Goal: Task Accomplishment & Management: Manage account settings

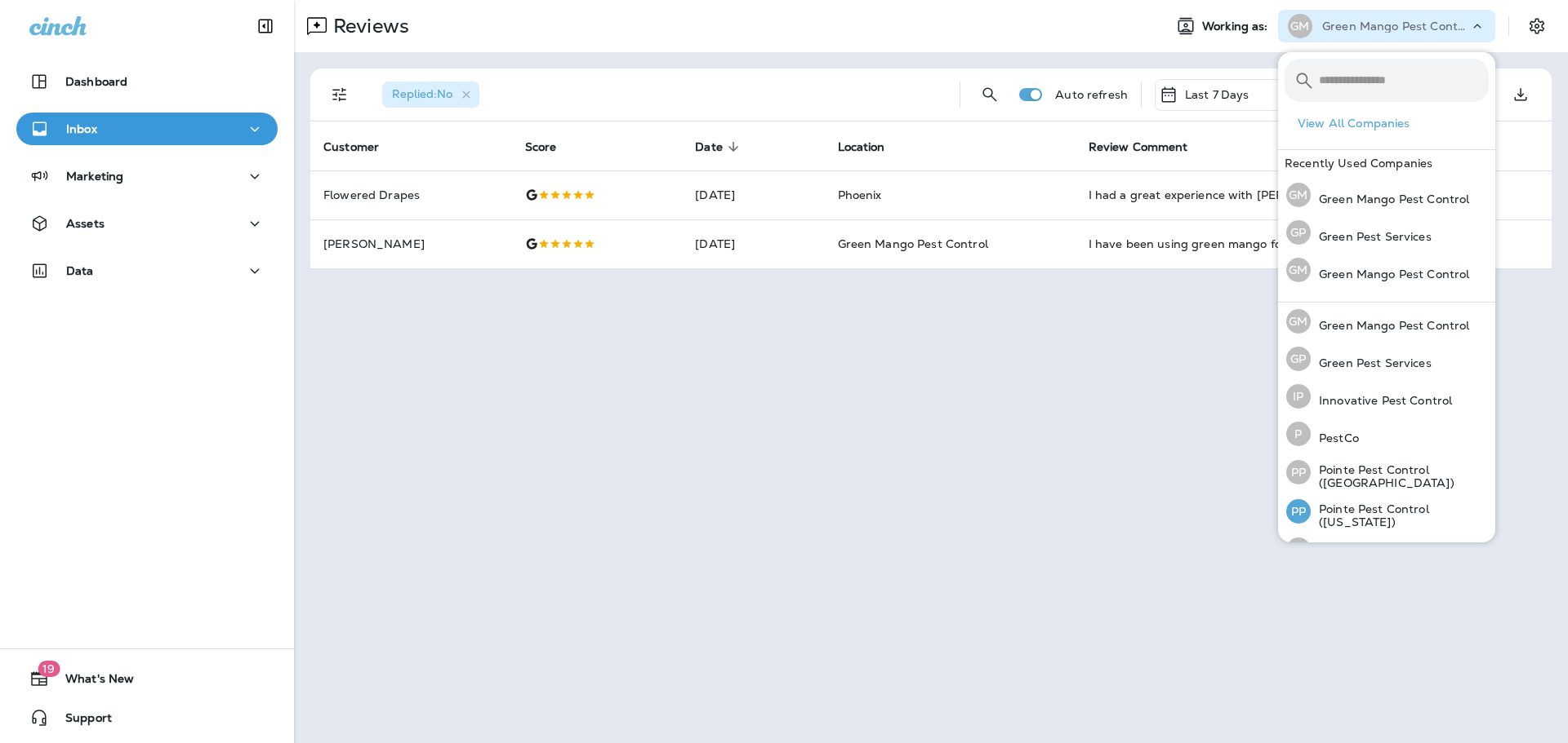
scroll to position [67, 0]
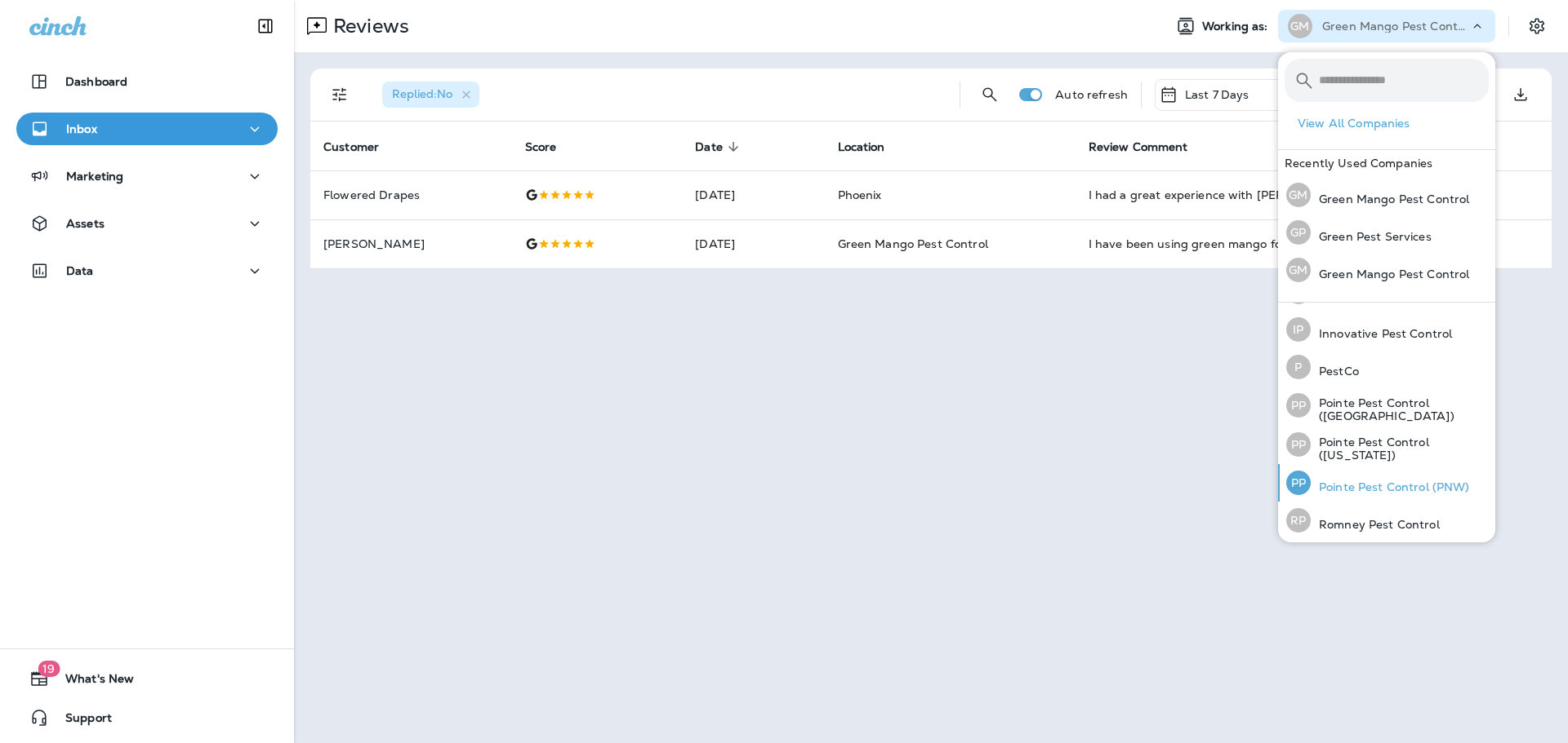
click at [1397, 485] on p "Pointe Pest Control (PNW)" at bounding box center [1390, 487] width 160 height 13
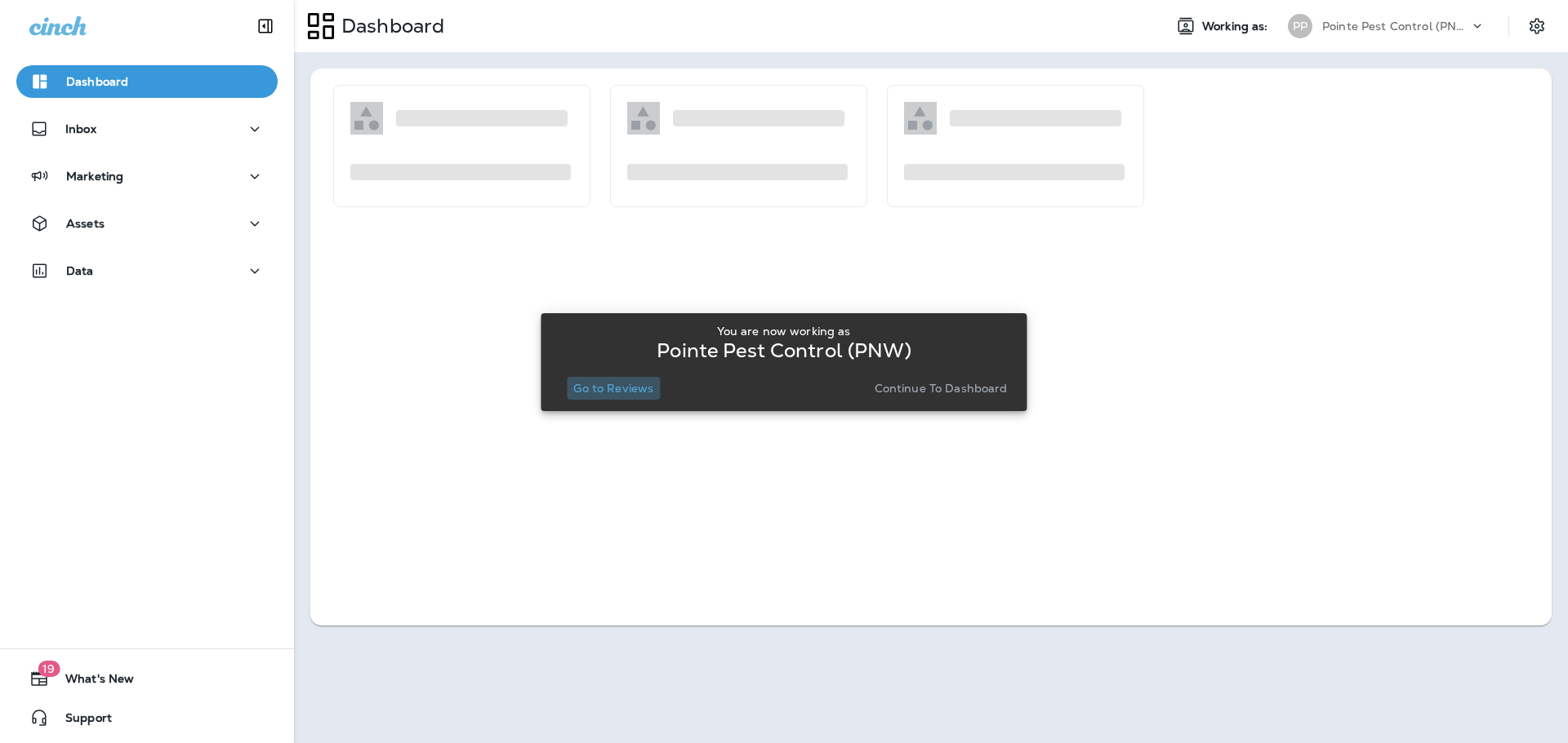
click at [604, 382] on p "Go to Reviews" at bounding box center [613, 388] width 80 height 13
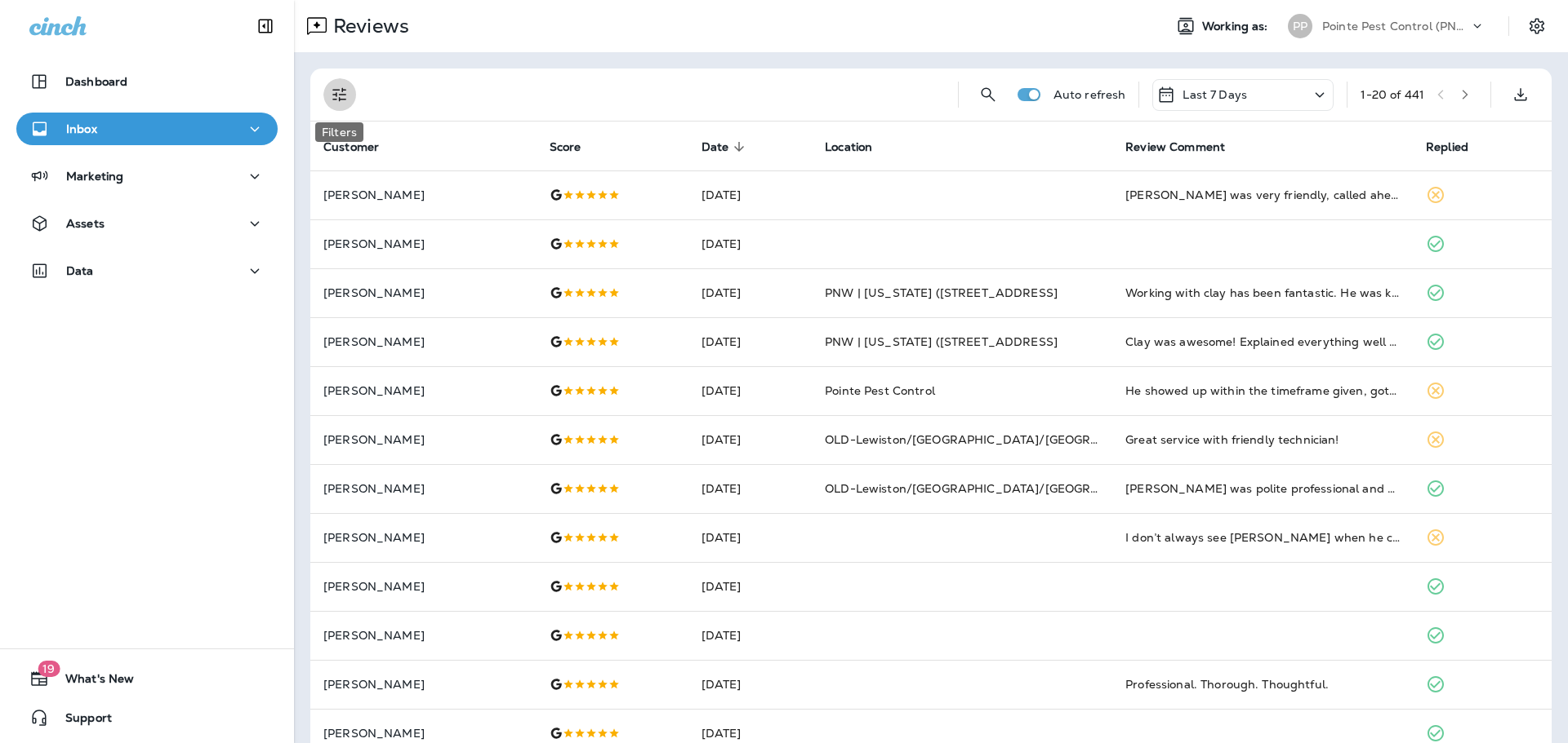
drag, startPoint x: 336, startPoint y: 91, endPoint x: 345, endPoint y: 110, distance: 21.0
click at [336, 91] on icon "Filters" at bounding box center [340, 95] width 14 height 14
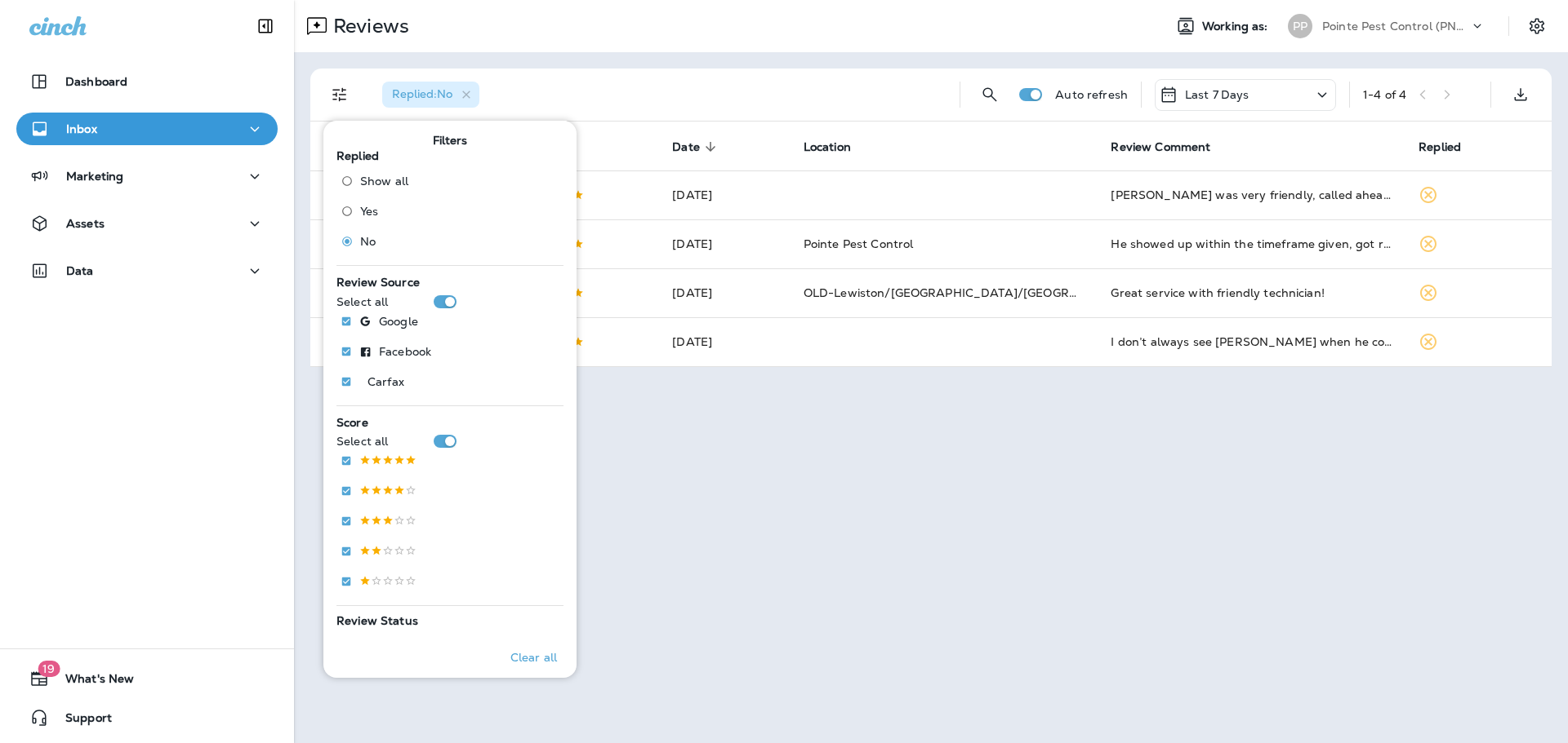
click at [721, 72] on div "Replied : No" at bounding box center [658, 94] width 578 height 52
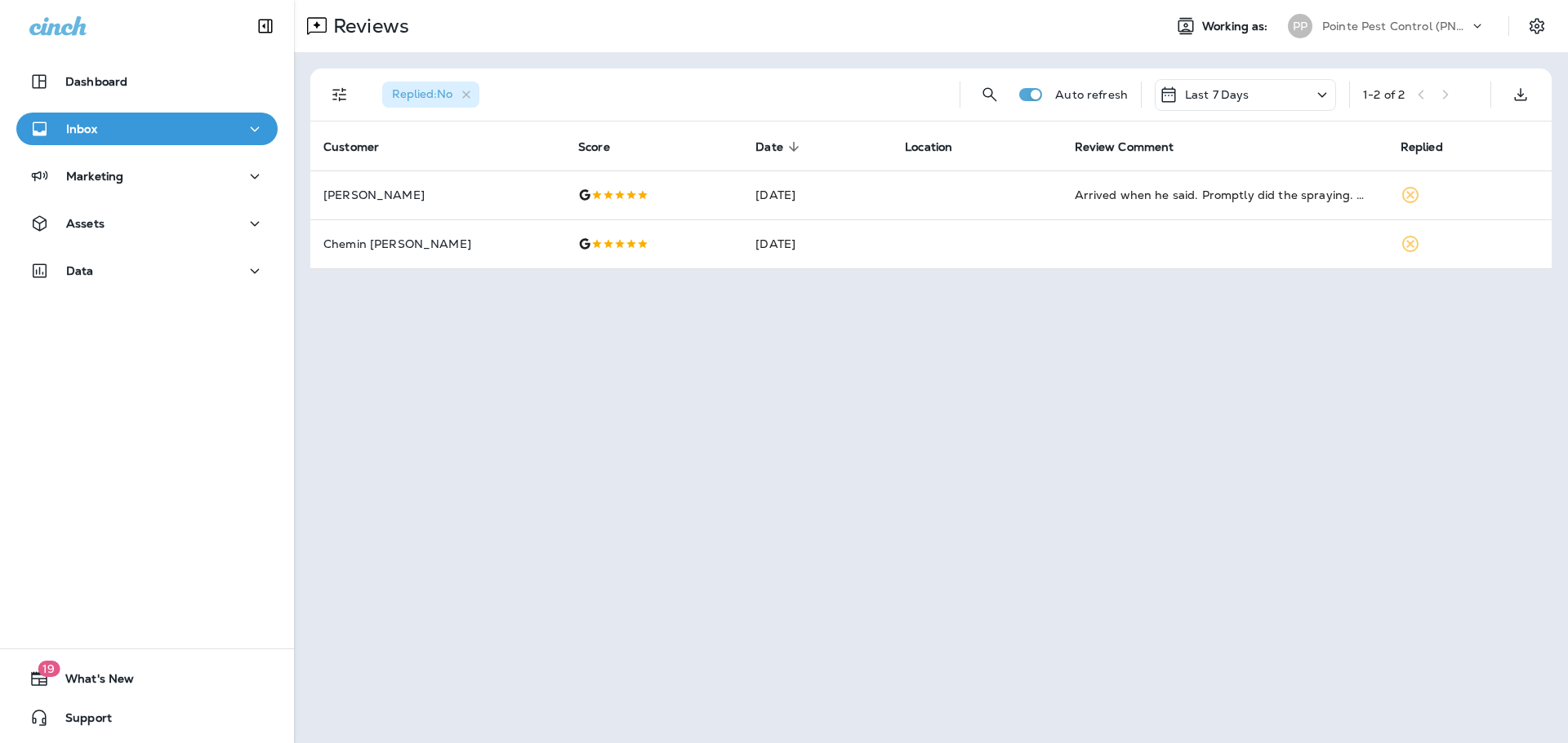
click at [1413, 25] on p "Pointe Pest Control (PNW)" at bounding box center [1395, 26] width 147 height 13
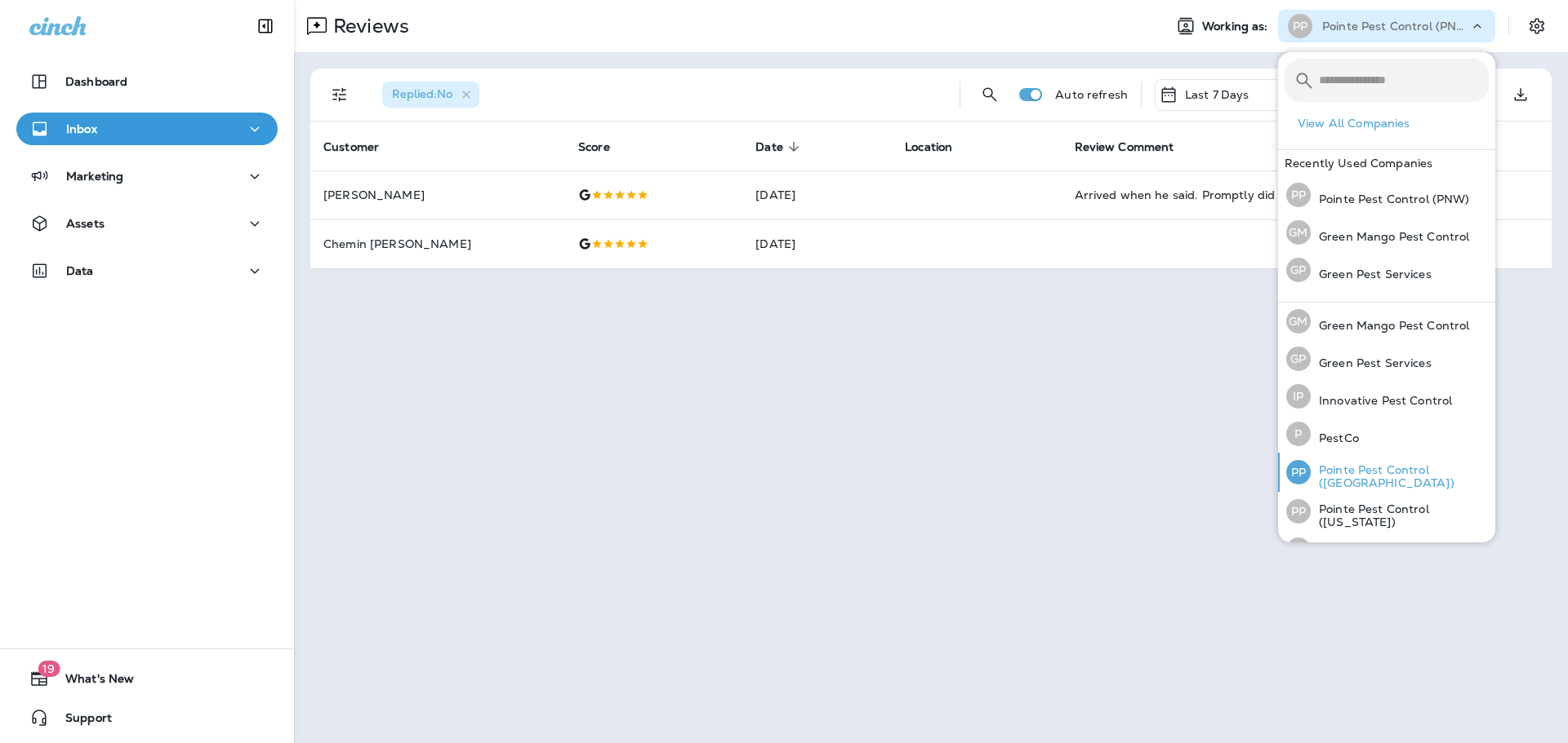
click at [1412, 474] on p "Pointe Pest Control ([GEOGRAPHIC_DATA])" at bounding box center [1400, 477] width 178 height 26
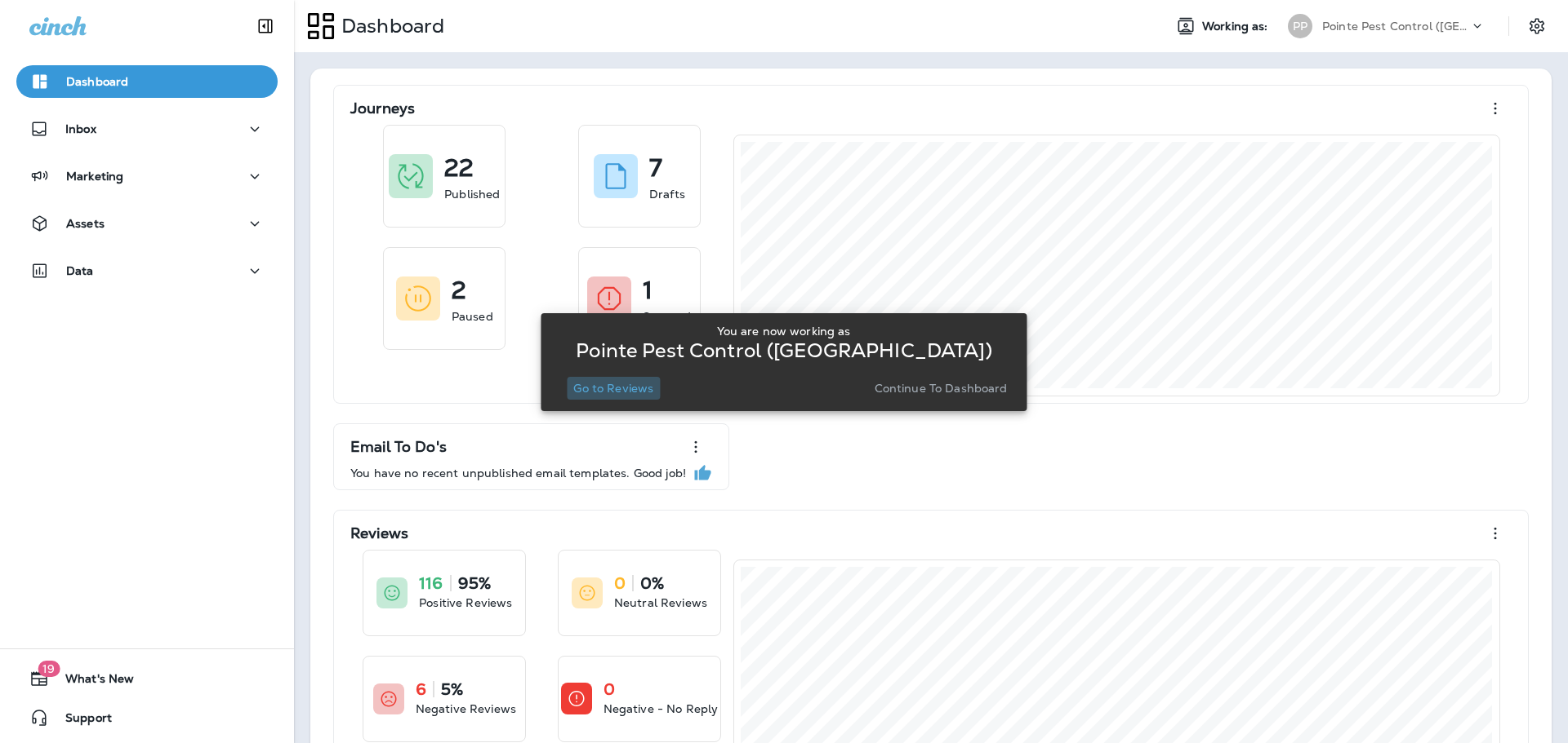
click at [641, 385] on p "Go to Reviews" at bounding box center [613, 388] width 80 height 13
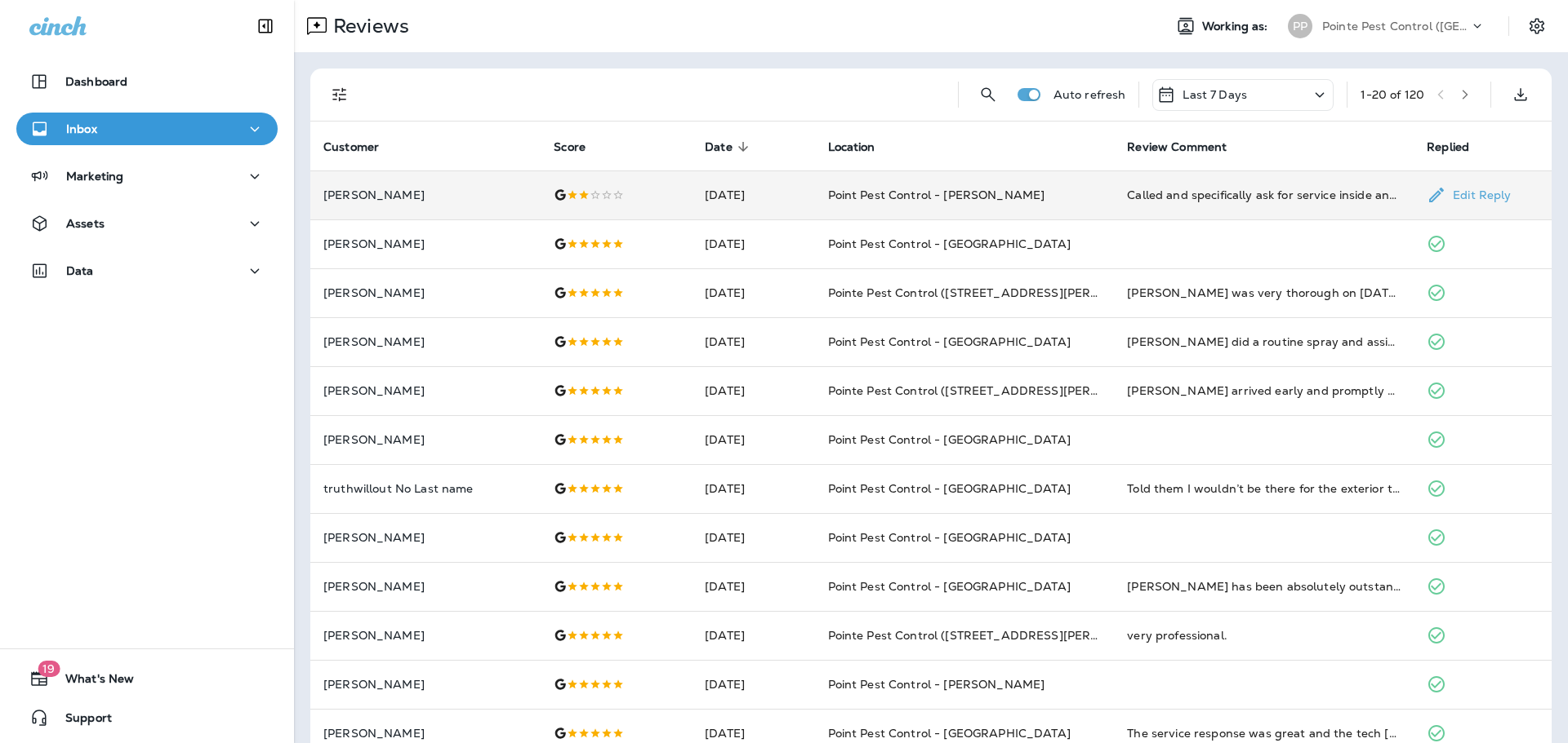
click at [648, 195] on div at bounding box center [616, 195] width 125 height 13
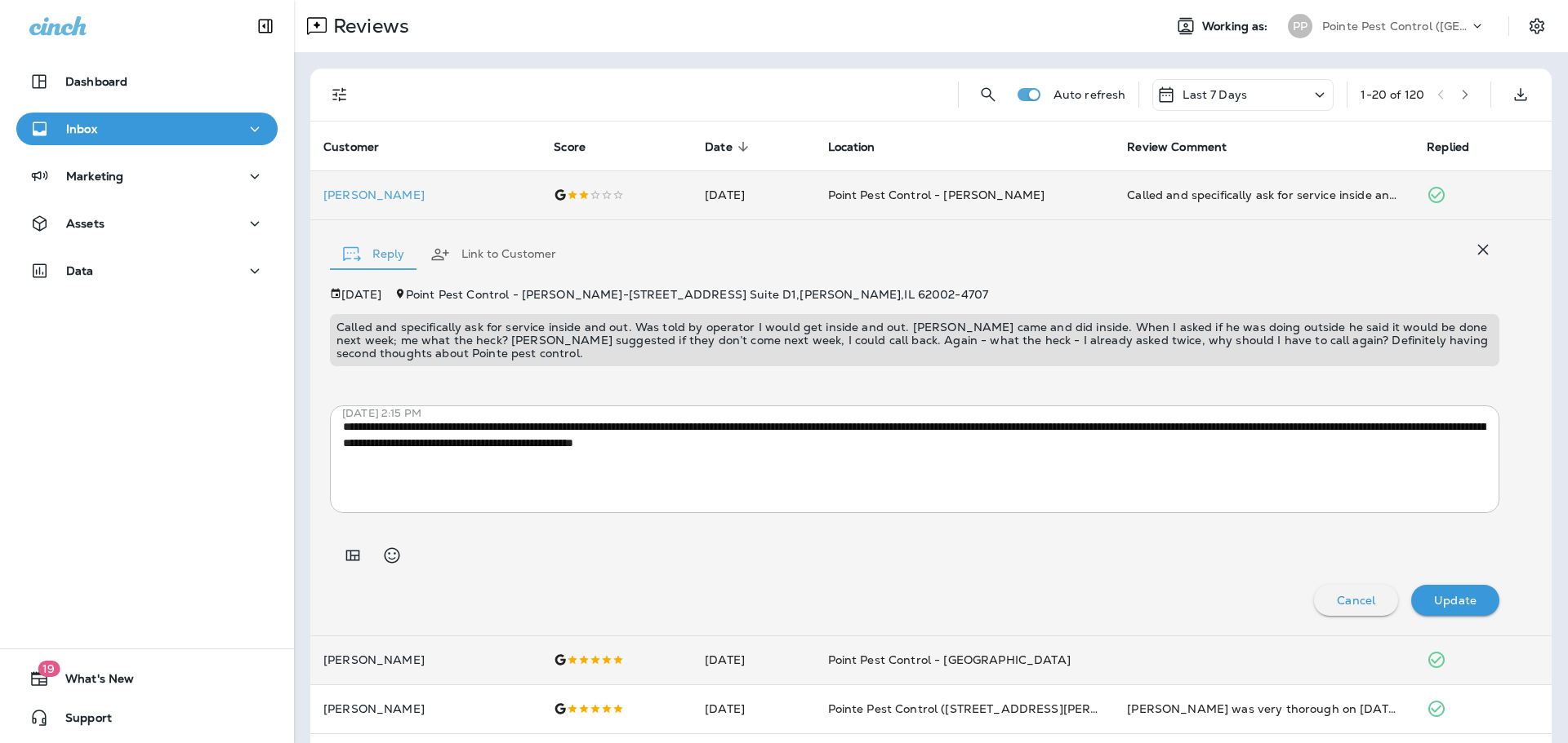
drag, startPoint x: 1486, startPoint y: 259, endPoint x: 1473, endPoint y: 251, distance: 15.3
click at [1486, 259] on button "button" at bounding box center [1482, 249] width 33 height 33
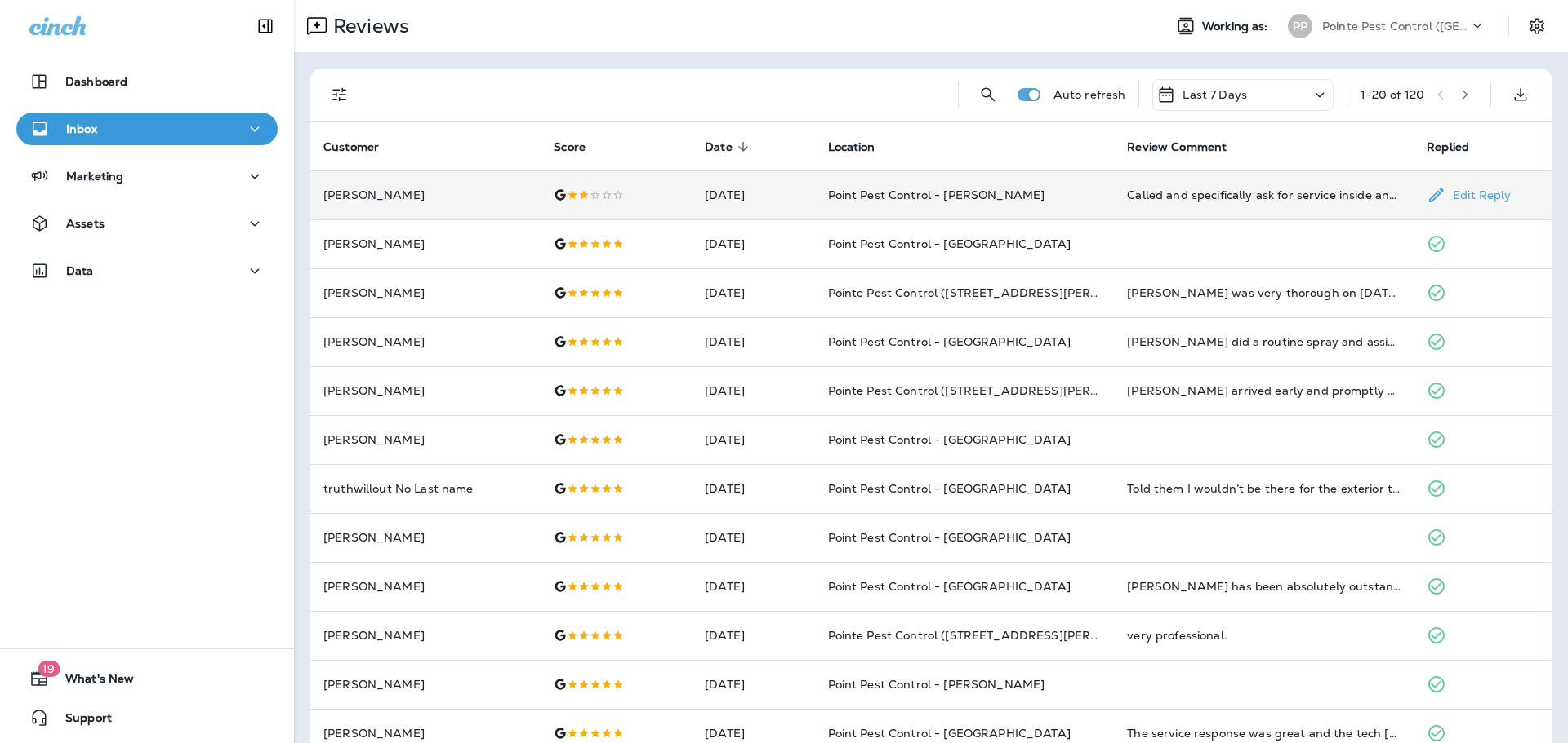
click at [755, 204] on td "[DATE]" at bounding box center [752, 196] width 123 height 49
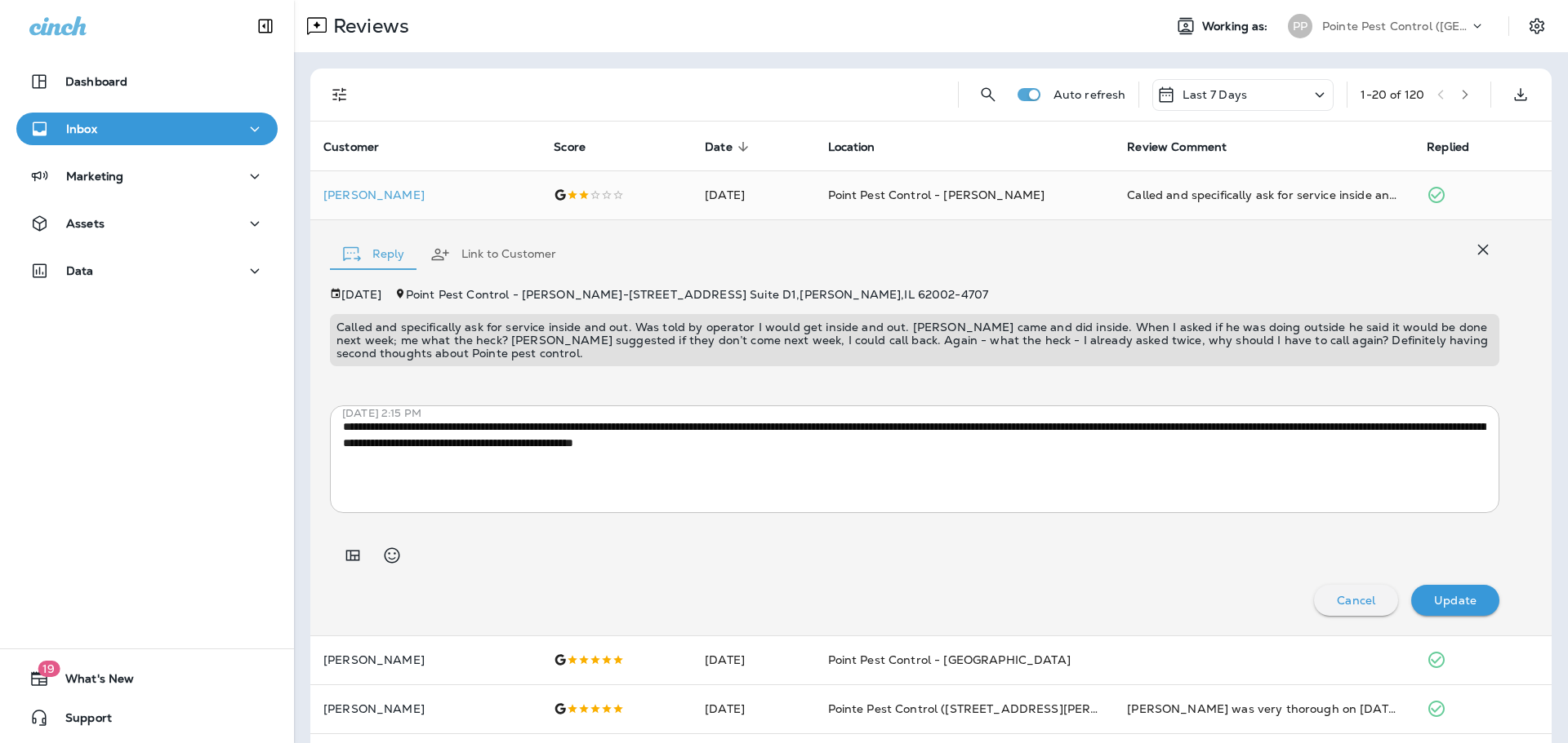
click at [473, 258] on button "Link to Customer" at bounding box center [493, 255] width 152 height 59
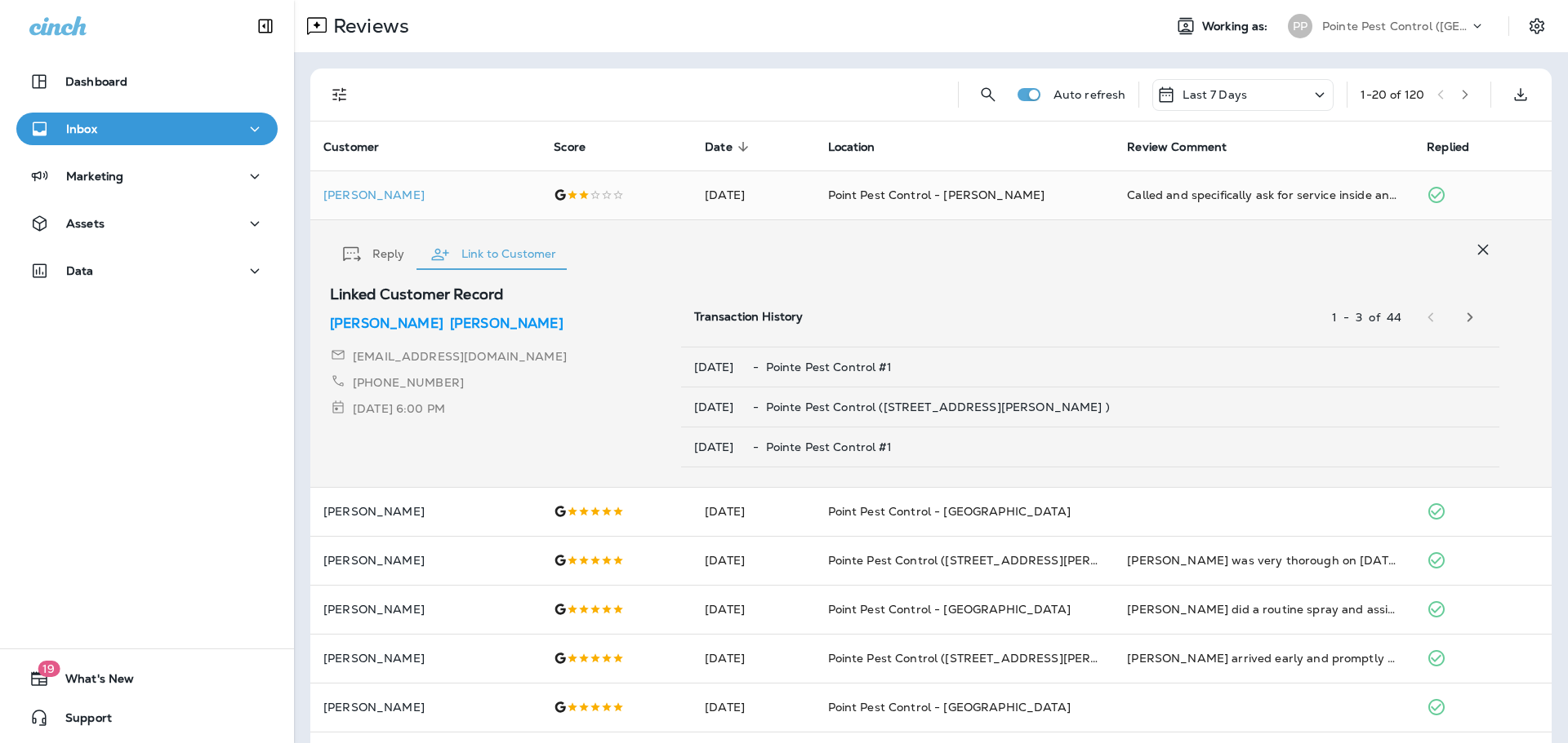
click at [450, 326] on p "[PERSON_NAME]" at bounding box center [506, 323] width 114 height 19
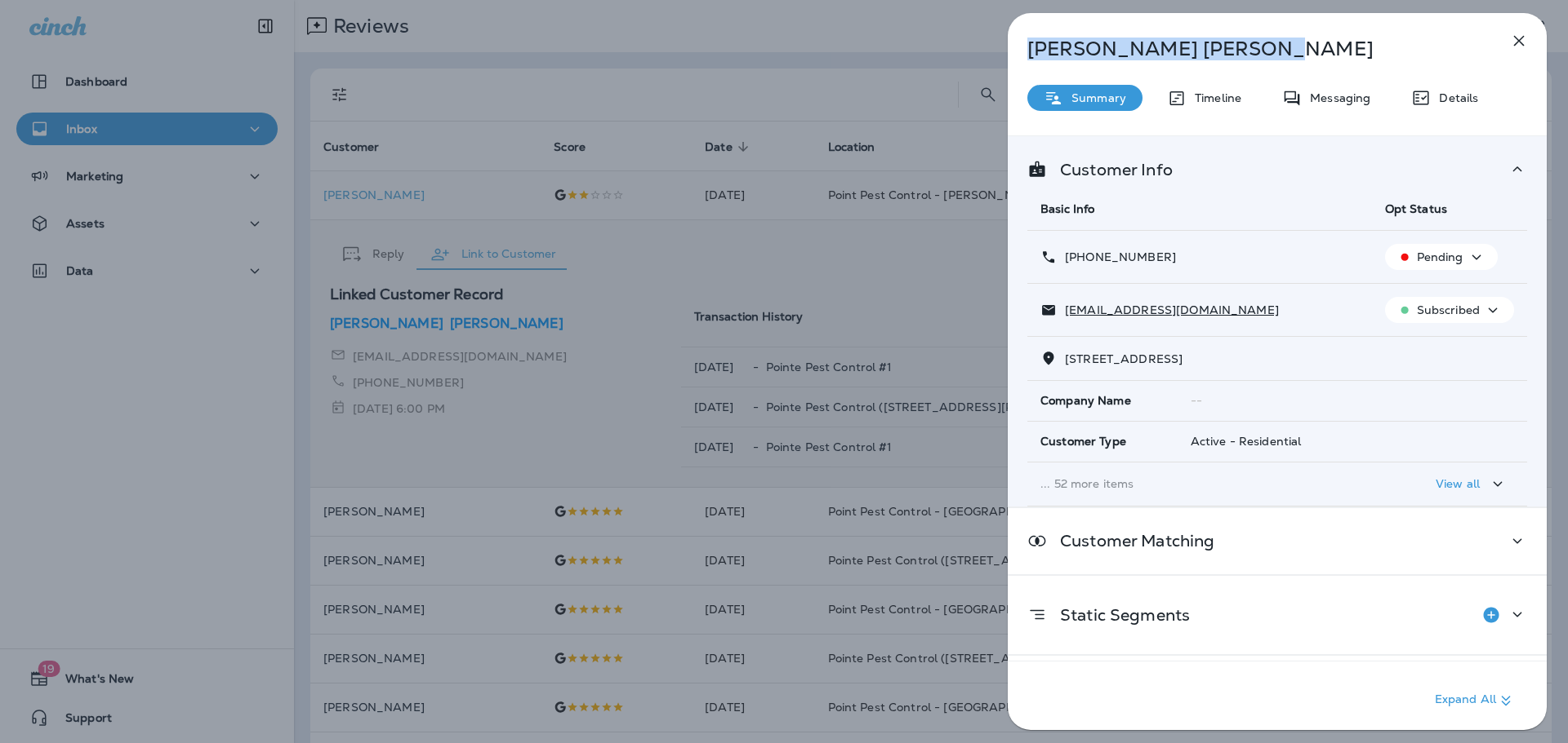
drag, startPoint x: 1169, startPoint y: 52, endPoint x: 964, endPoint y: 56, distance: 205.0
click at [964, 56] on div "[PERSON_NAME] Summary Timeline Messaging Details Customer Info Basic Info Opt S…" at bounding box center [784, 371] width 1568 height 743
copy p "[PERSON_NAME]"
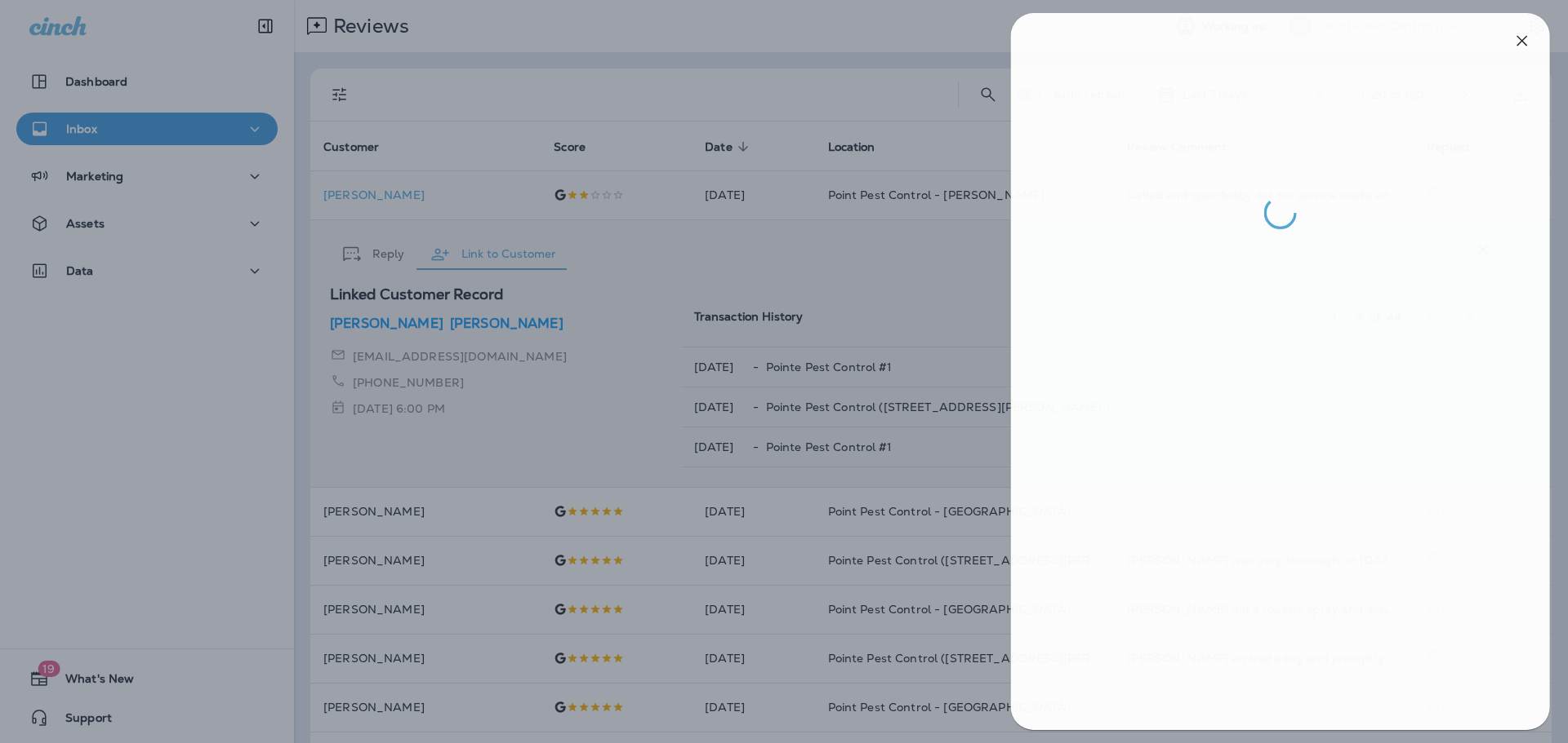
click at [828, 93] on div at bounding box center [788, 371] width 1568 height 743
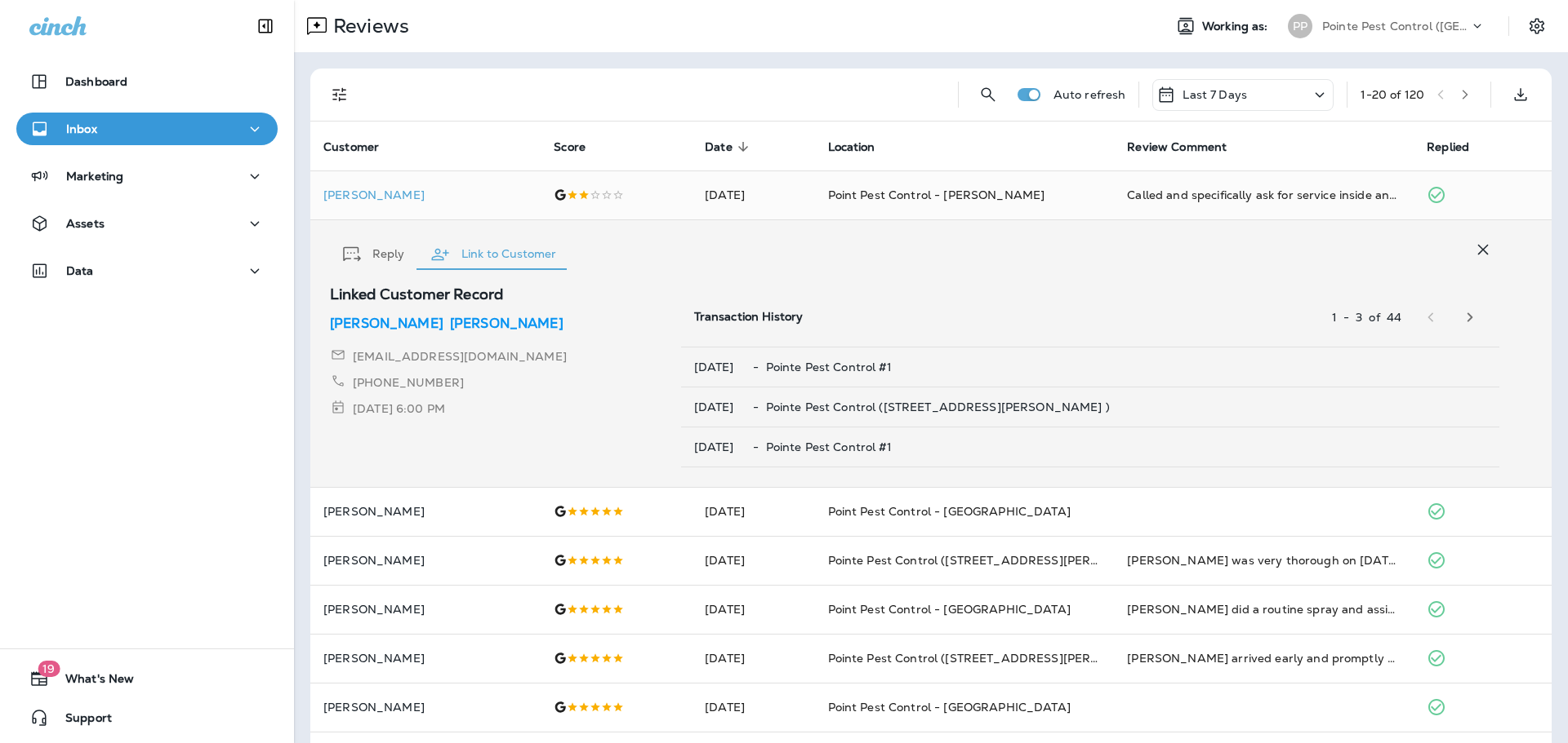
click at [1414, 8] on div "Reviews Working as: PP Pointe Pest Control ([GEOGRAPHIC_DATA])" at bounding box center [930, 26] width 1273 height 52
click at [1414, 29] on p "Pointe Pest Control ([GEOGRAPHIC_DATA])" at bounding box center [1395, 26] width 147 height 13
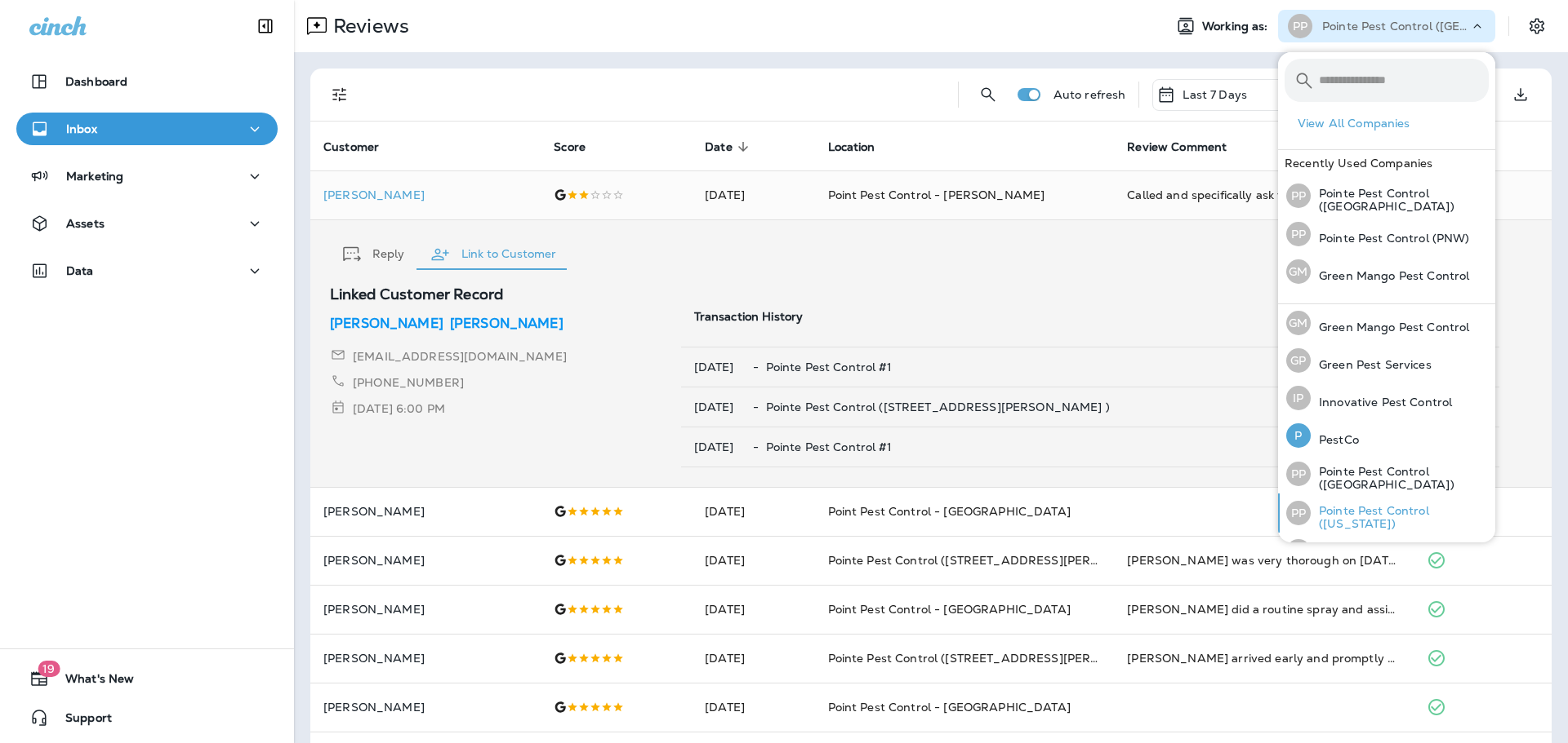
scroll to position [67, 0]
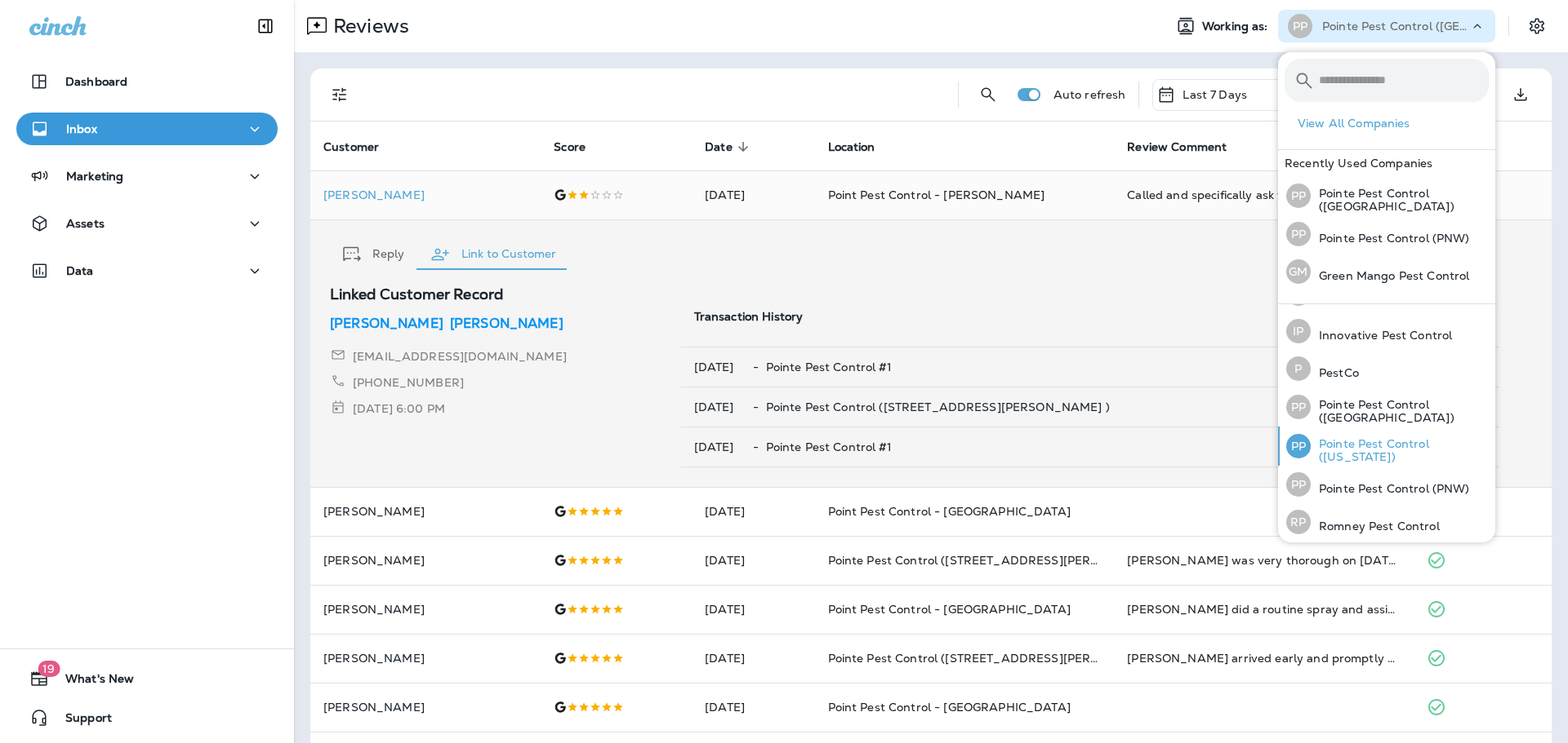
click at [1402, 442] on p "Pointe Pest Control ([US_STATE])" at bounding box center [1400, 450] width 178 height 26
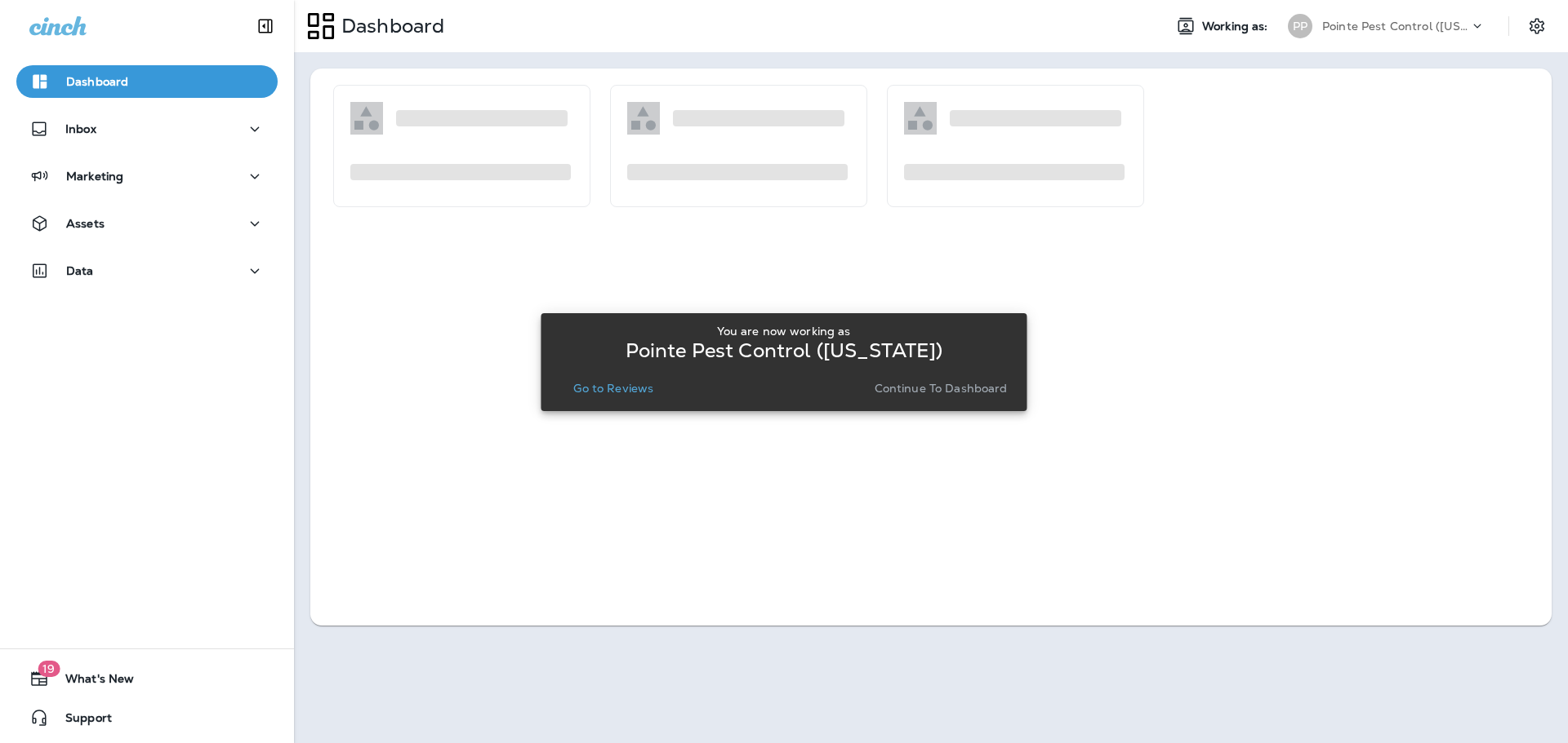
click at [650, 383] on p "Go to Reviews" at bounding box center [613, 388] width 80 height 13
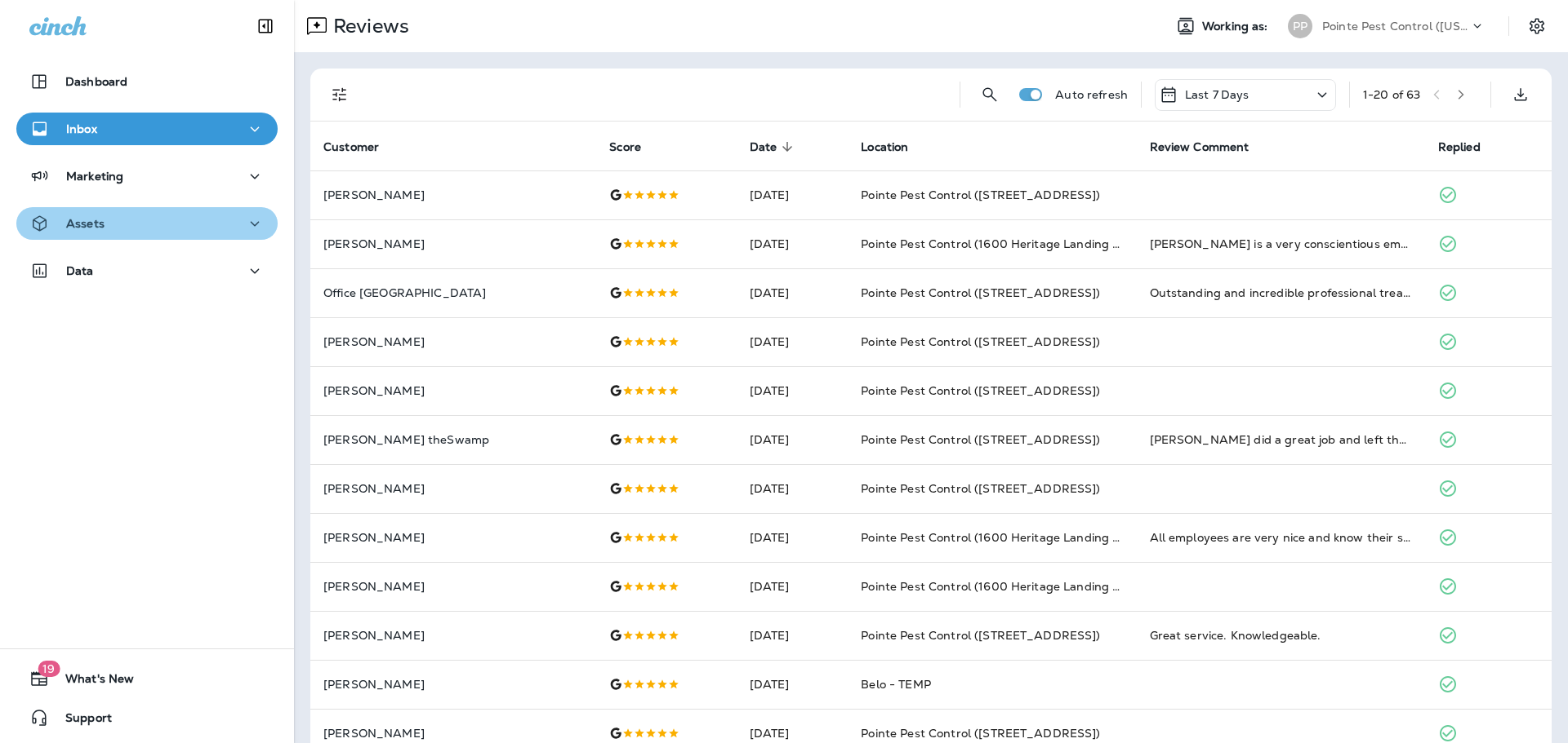
click at [198, 235] on button "Assets" at bounding box center [147, 223] width 261 height 33
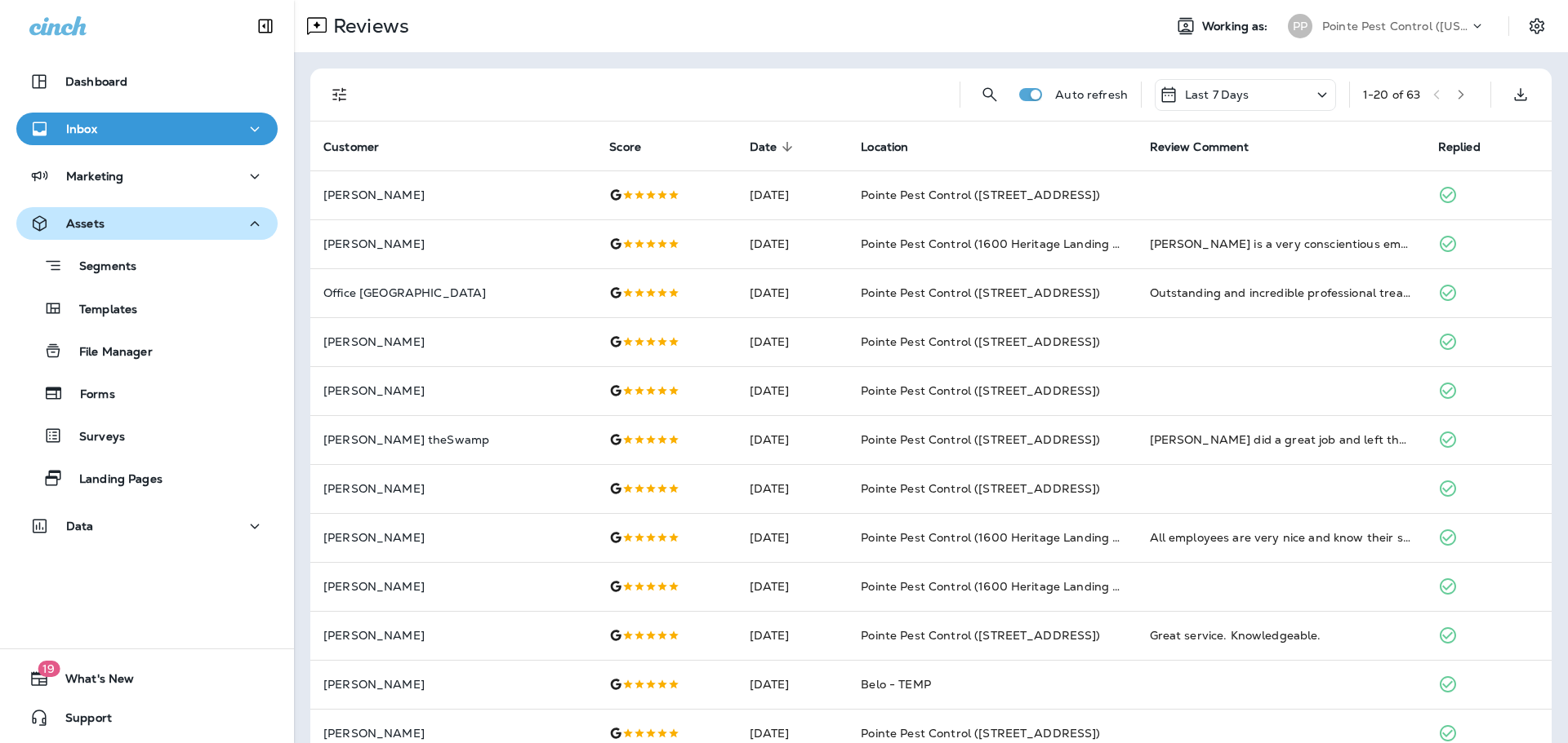
click at [173, 226] on div "Assets" at bounding box center [146, 224] width 235 height 20
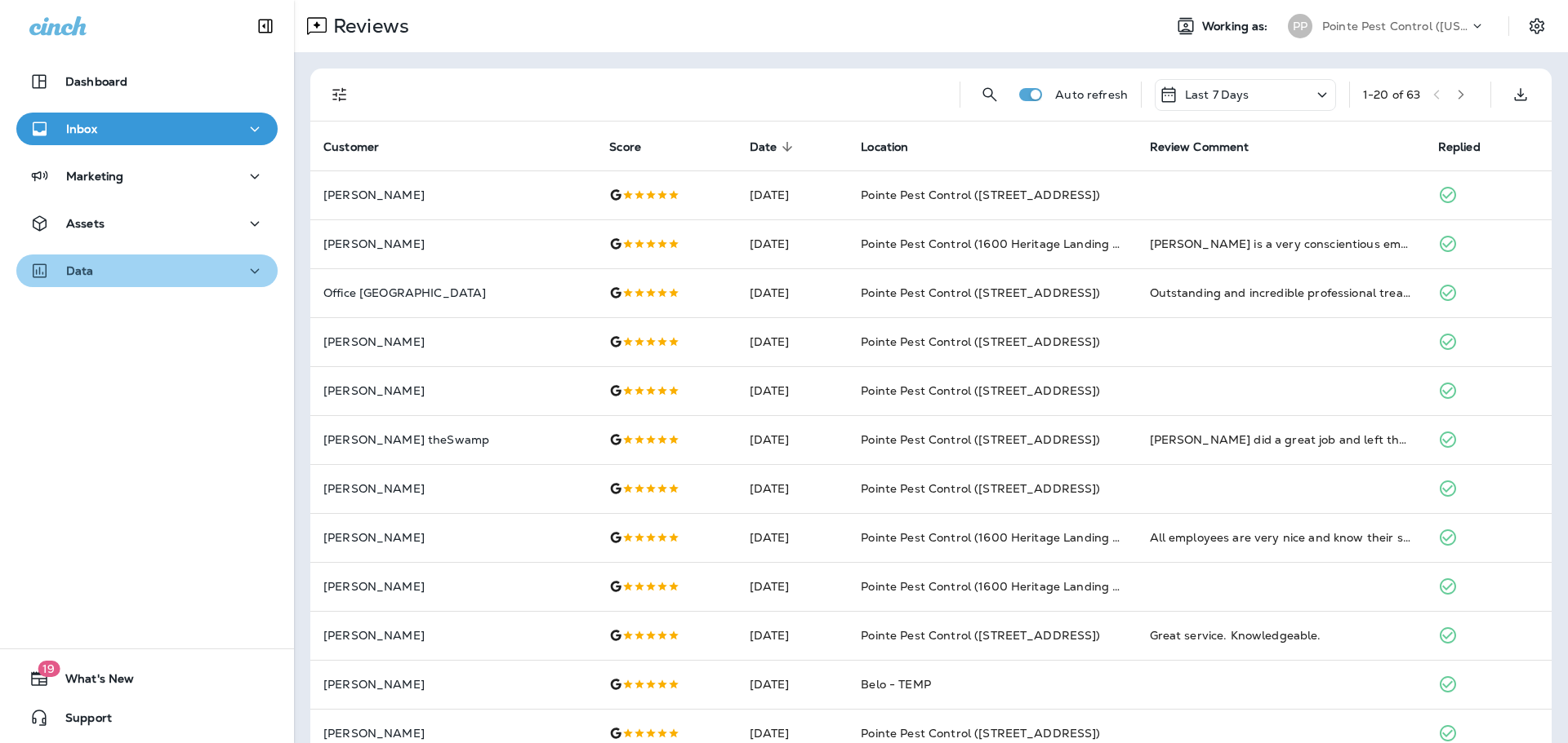
click at [175, 282] on button "Data" at bounding box center [147, 271] width 261 height 33
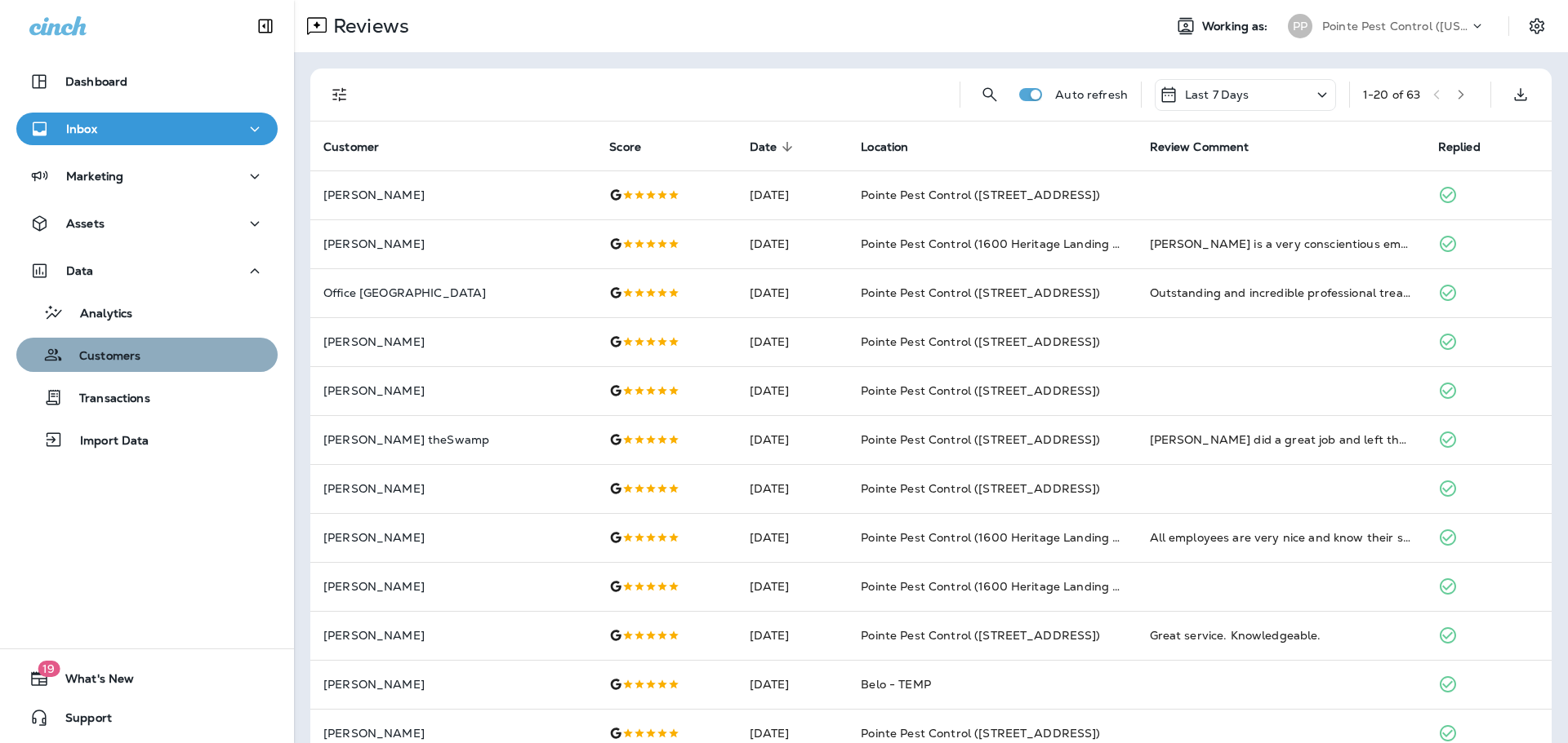
click at [166, 353] on div "Customers" at bounding box center [146, 355] width 248 height 25
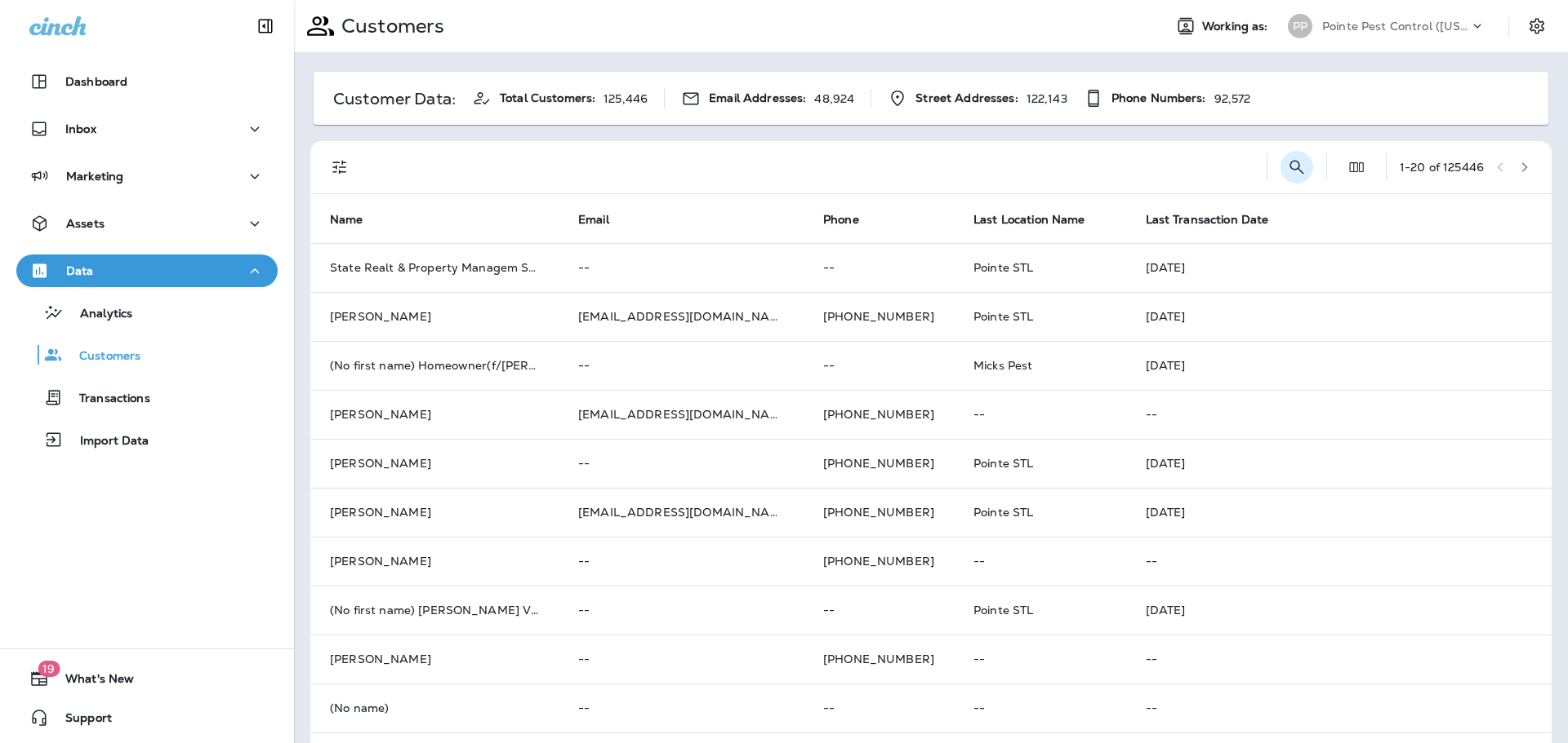
click at [1288, 167] on icon "Search Customers" at bounding box center [1296, 167] width 19 height 19
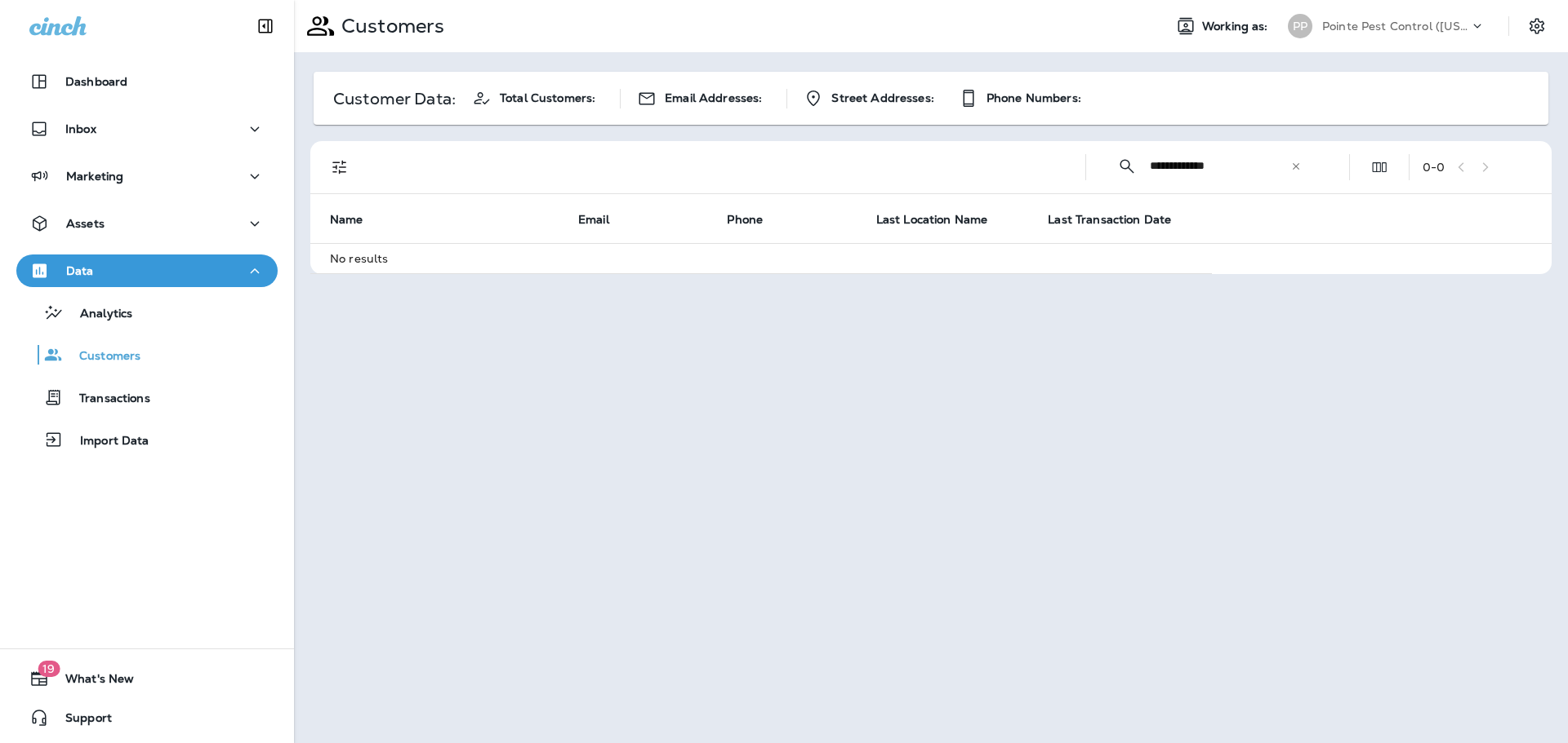
type input "**********"
drag, startPoint x: 1299, startPoint y: 169, endPoint x: 1350, endPoint y: 95, distance: 89.9
click at [1299, 169] on icon at bounding box center [1295, 166] width 11 height 11
click at [1442, 5] on div "Customers Working as: PP Pointe Pest Control ([US_STATE])" at bounding box center [930, 26] width 1273 height 52
click at [1440, 11] on div "PP Pointe Pest Control ([US_STATE])" at bounding box center [1386, 26] width 217 height 33
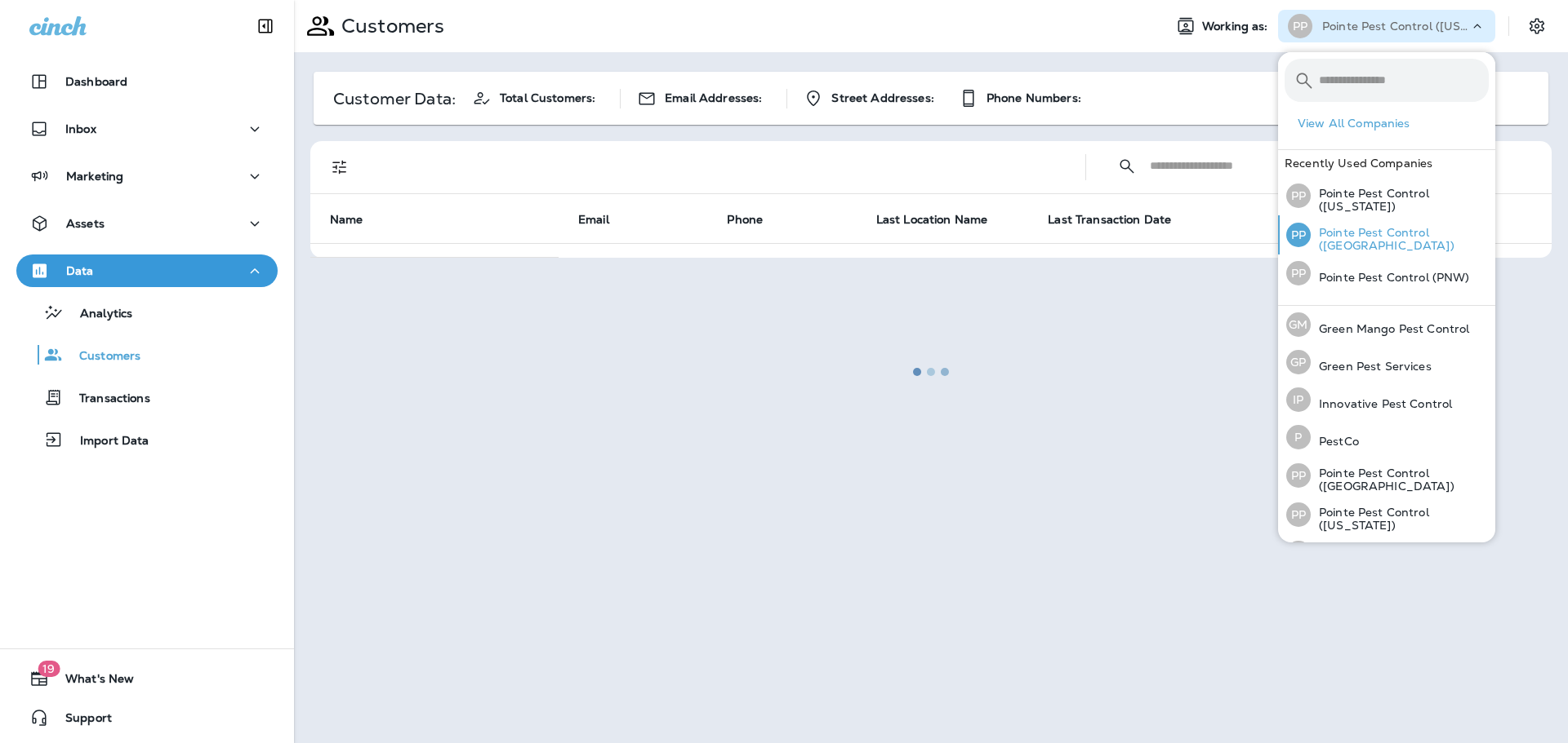
click at [1418, 232] on p "Pointe Pest Control ([GEOGRAPHIC_DATA])" at bounding box center [1400, 239] width 178 height 26
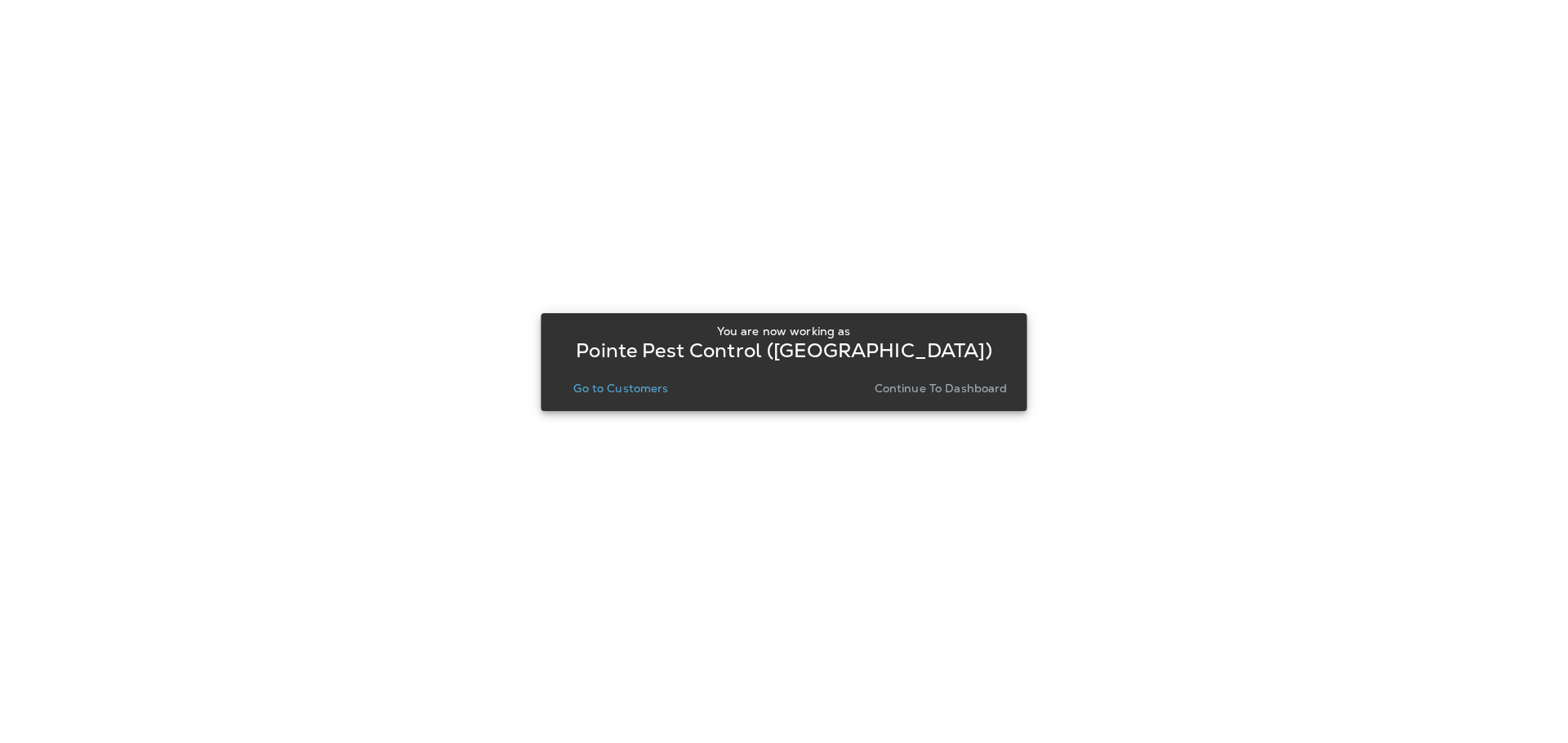
click at [609, 380] on button "Go to Customers" at bounding box center [621, 389] width 108 height 23
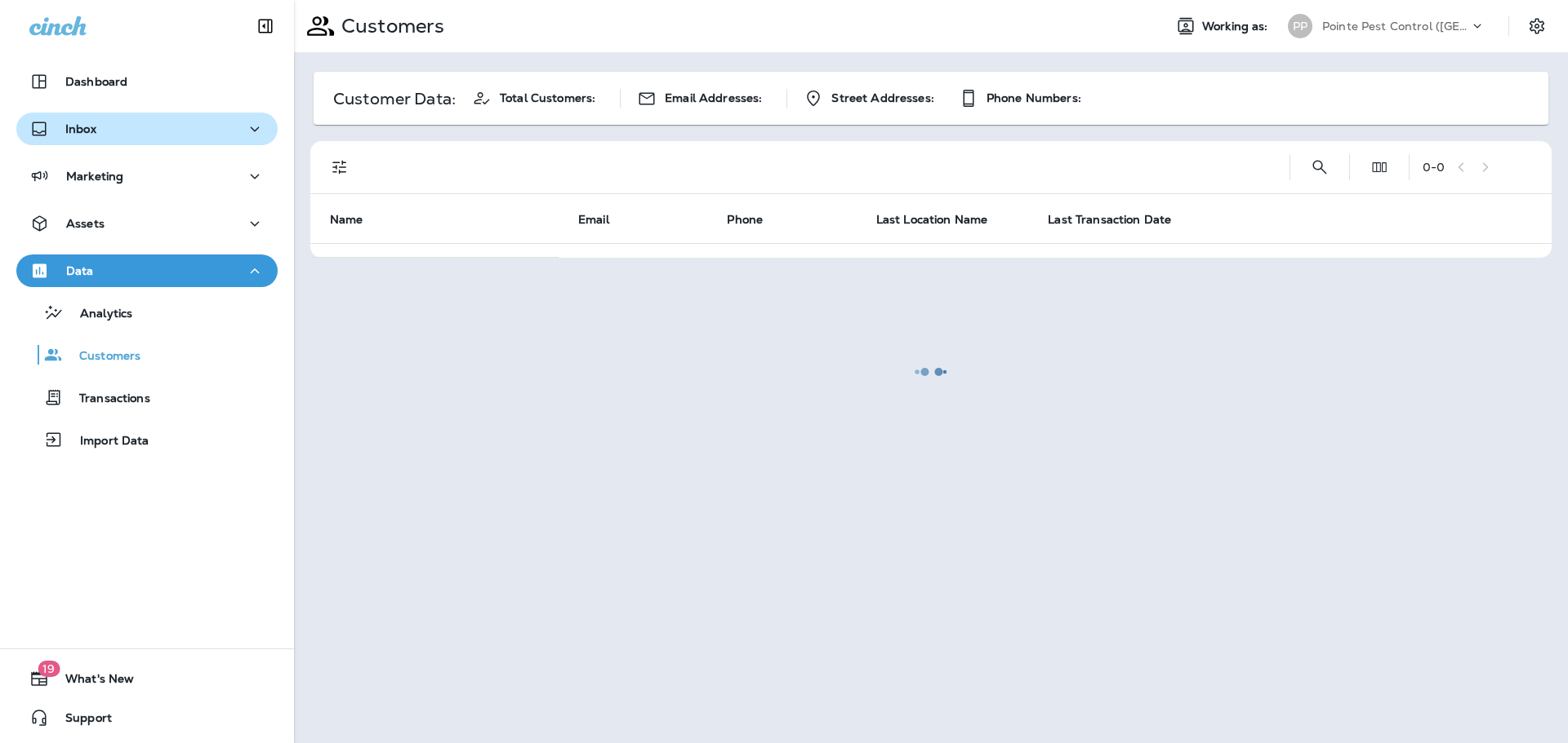
click at [94, 131] on p "Inbox" at bounding box center [80, 129] width 31 height 13
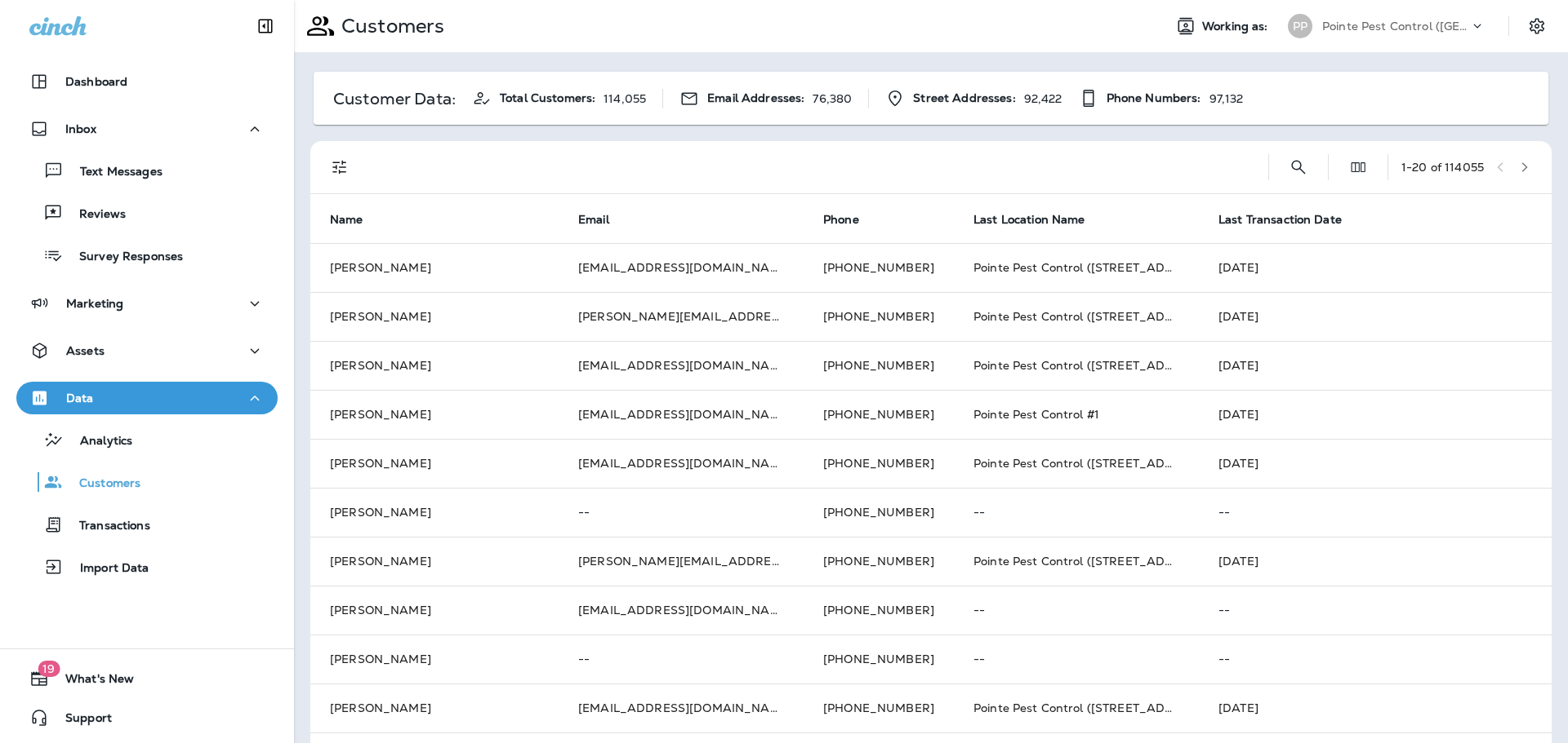
drag, startPoint x: 105, startPoint y: 205, endPoint x: 138, endPoint y: 386, distance: 184.0
click at [105, 207] on p "Reviews" at bounding box center [93, 215] width 63 height 16
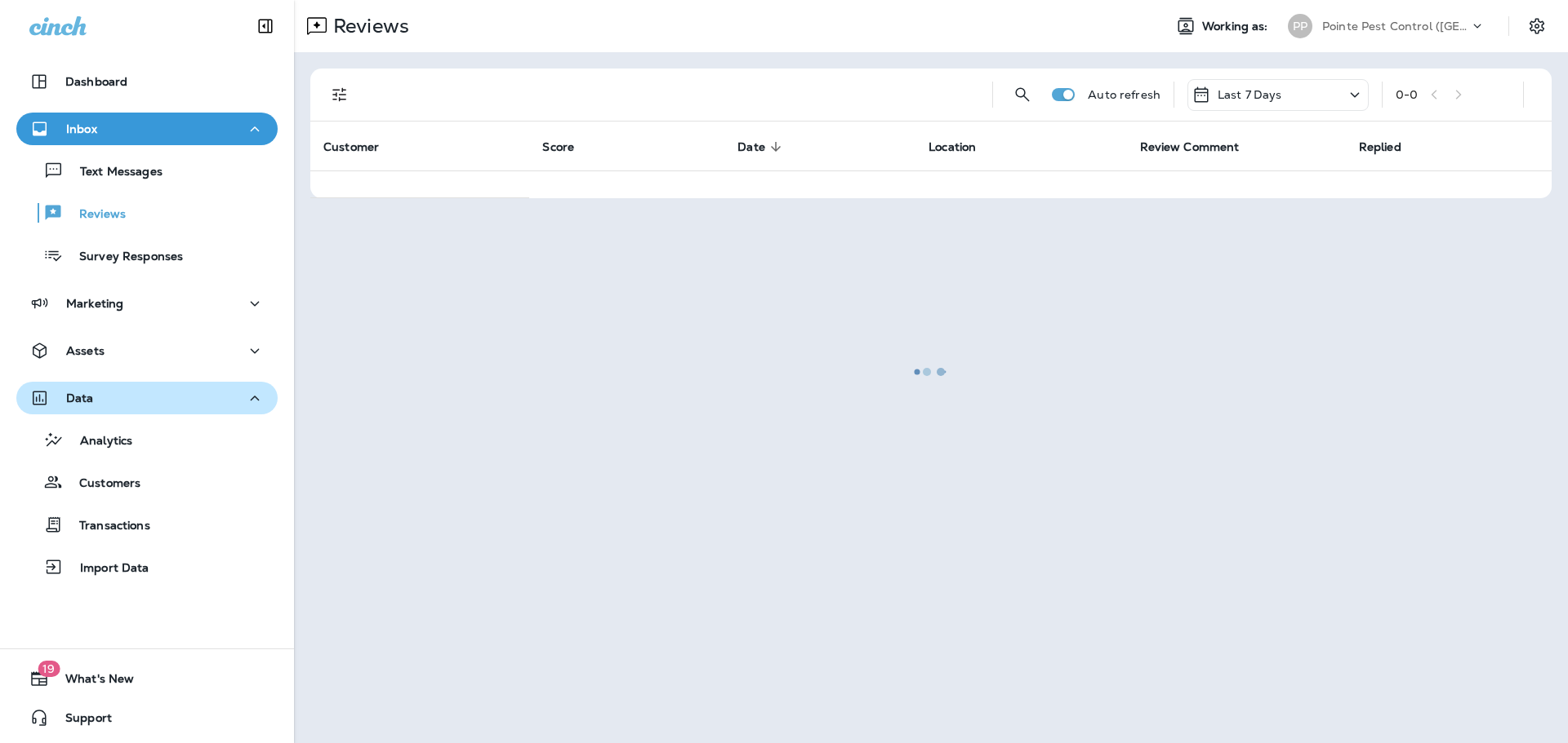
click at [136, 398] on div "Data" at bounding box center [146, 398] width 235 height 20
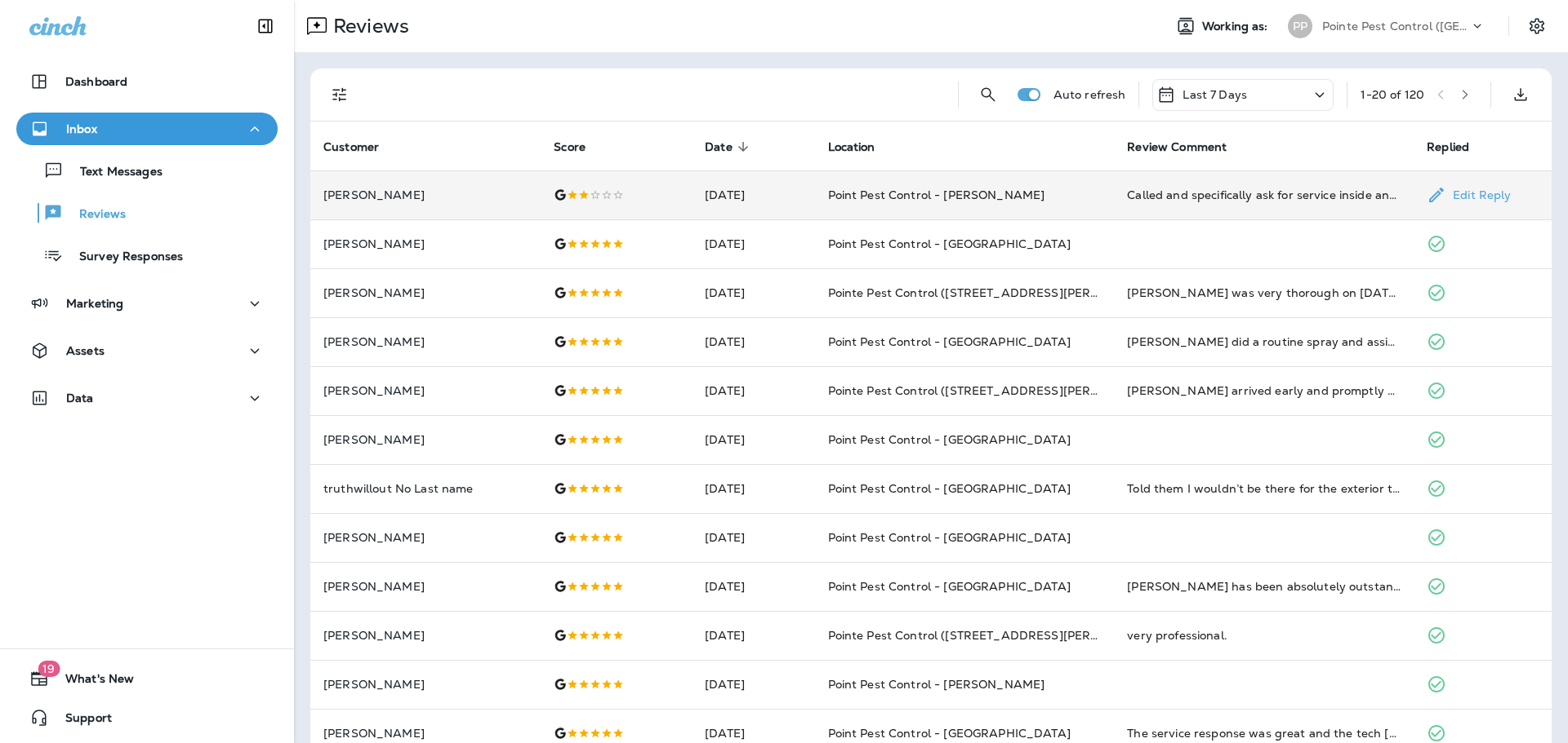
click at [582, 179] on td at bounding box center [616, 196] width 151 height 49
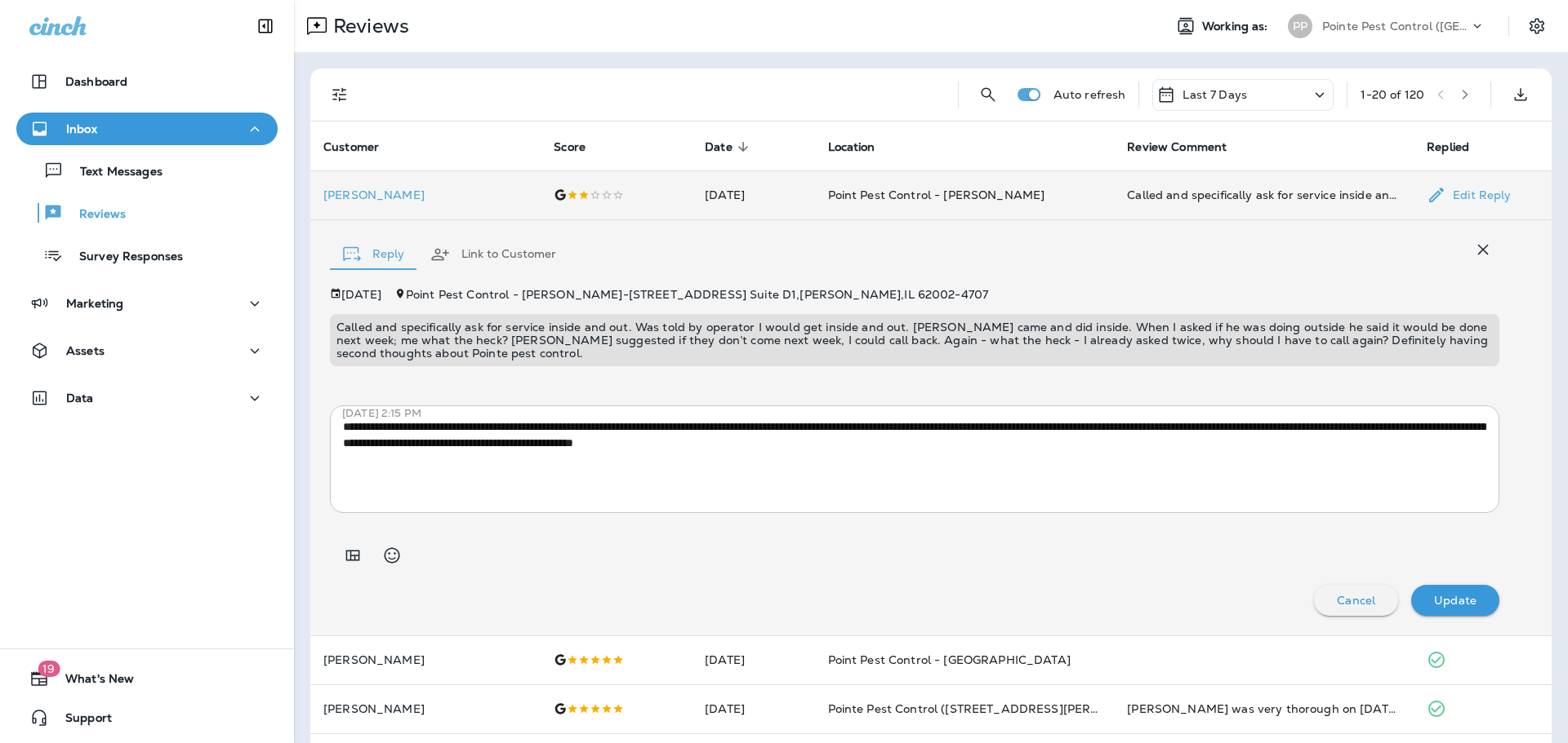
click at [373, 204] on td "[PERSON_NAME]" at bounding box center [425, 196] width 230 height 49
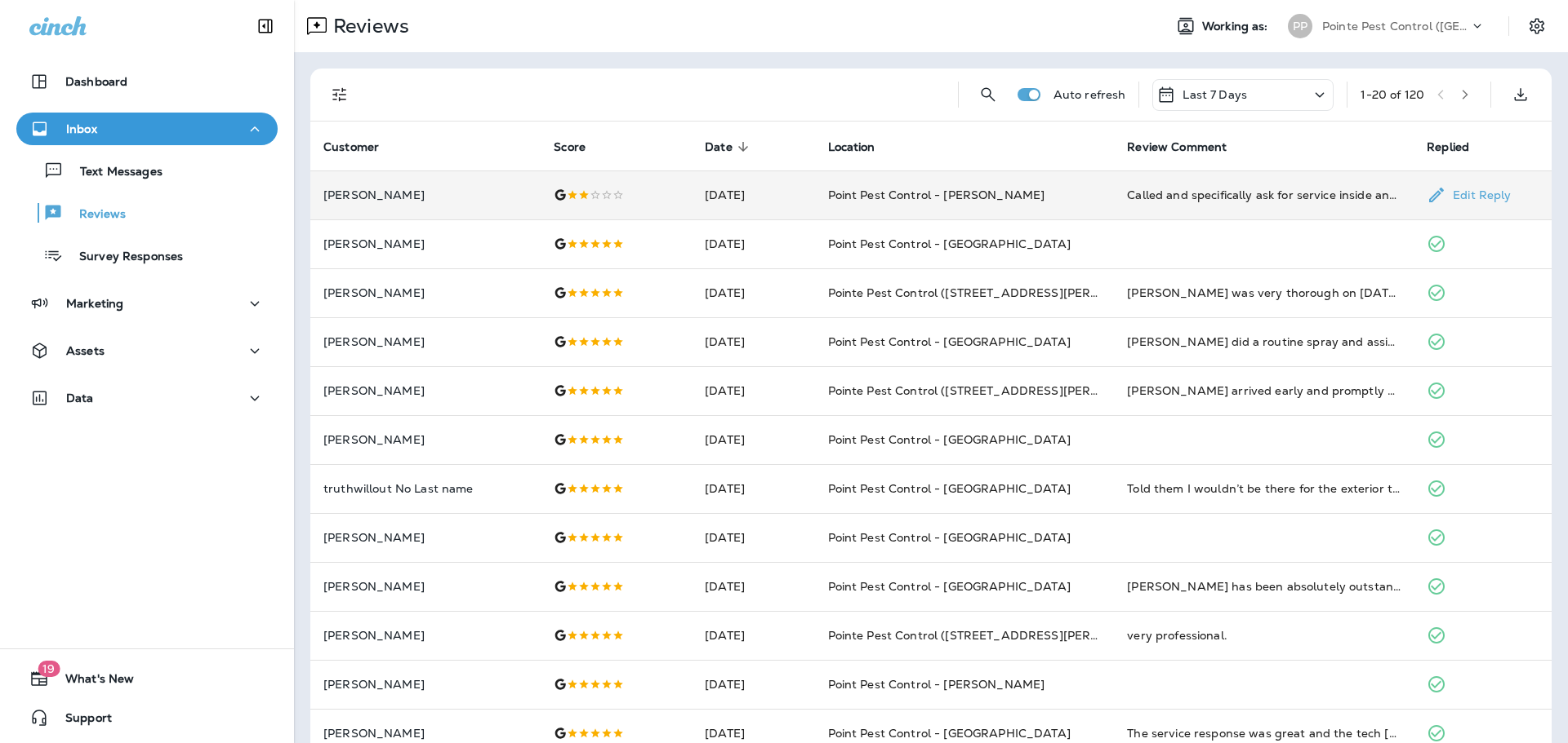
click at [370, 195] on p "[PERSON_NAME]" at bounding box center [425, 195] width 204 height 13
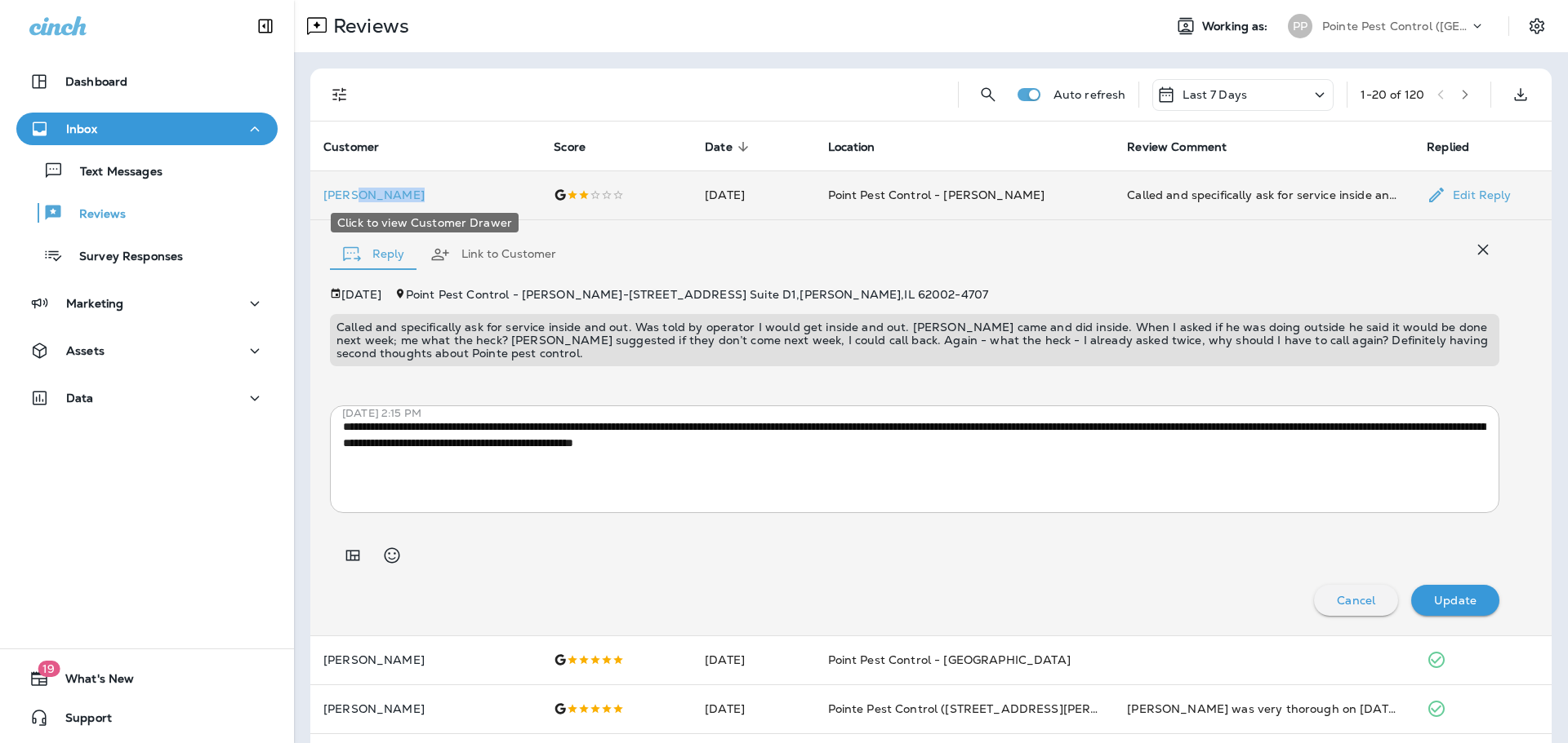
click at [370, 195] on p "[PERSON_NAME]" at bounding box center [425, 195] width 204 height 13
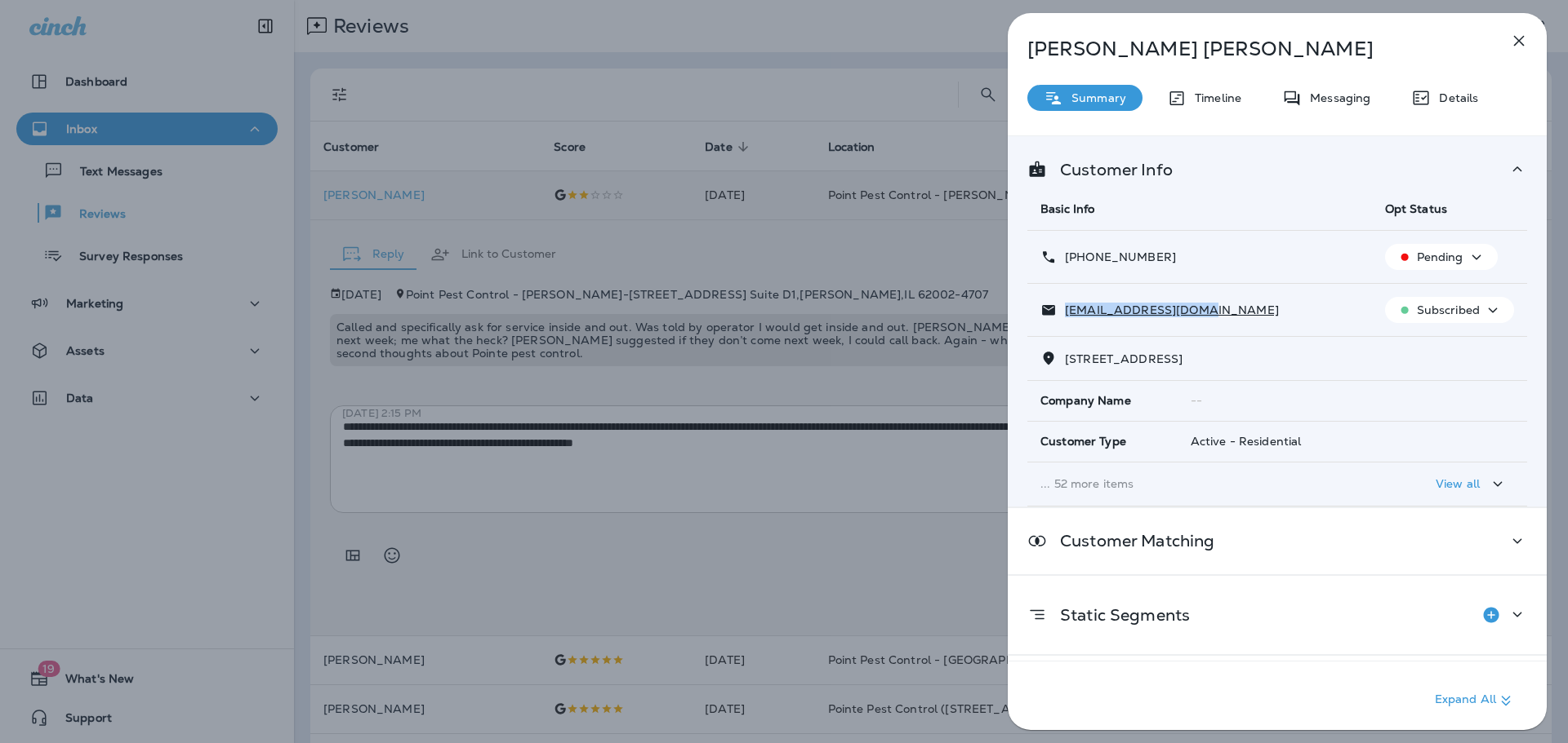
drag, startPoint x: 1203, startPoint y: 311, endPoint x: 1057, endPoint y: 315, distance: 146.1
click at [1058, 314] on div "[EMAIL_ADDRESS][DOMAIN_NAME]" at bounding box center [1199, 310] width 318 height 17
copy p "[EMAIL_ADDRESS][DOMAIN_NAME]"
drag, startPoint x: 1173, startPoint y: 259, endPoint x: 1079, endPoint y: 262, distance: 94.0
click at [1079, 262] on div "[PHONE_NUMBER]" at bounding box center [1199, 256] width 318 height 17
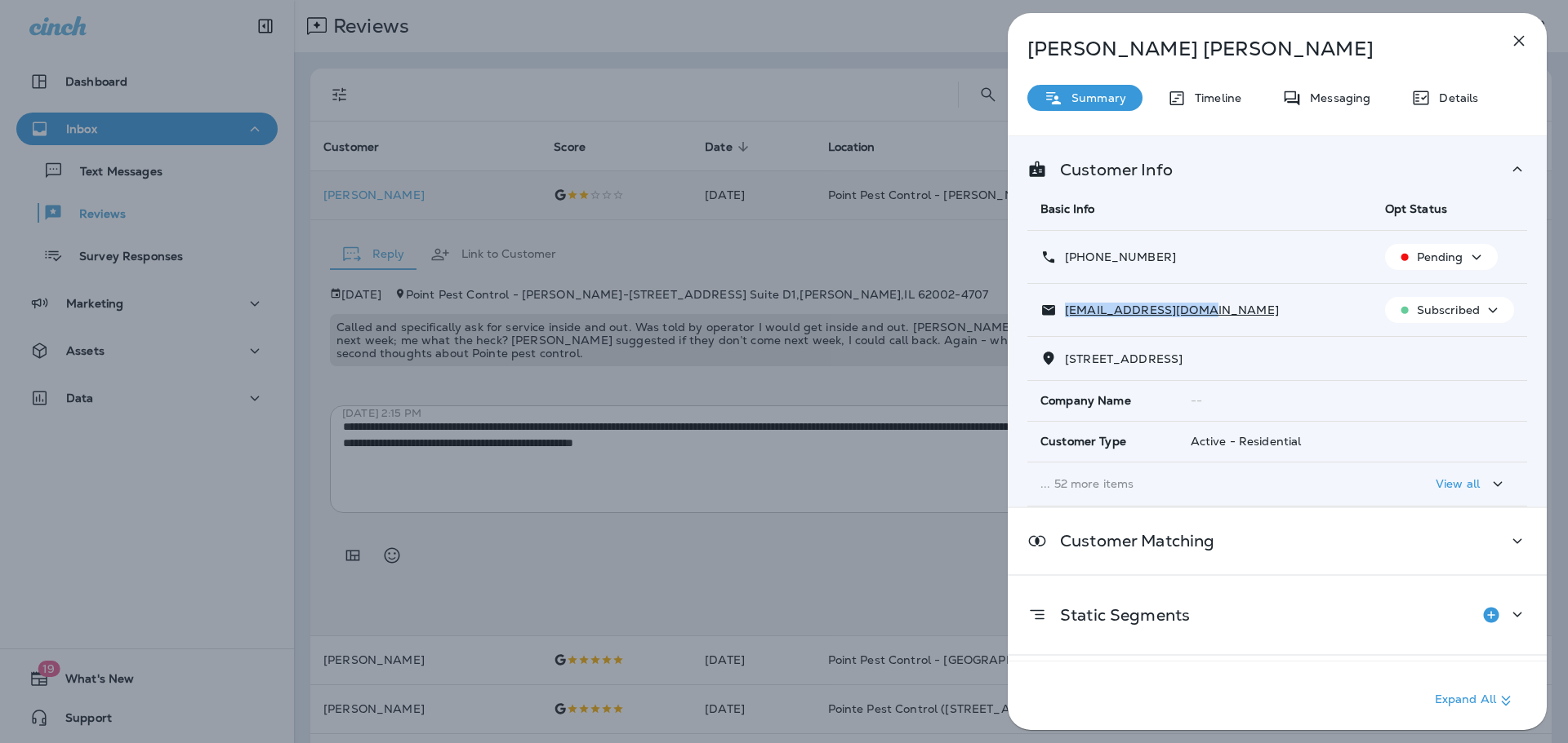
copy p "[PHONE_NUMBER]"
click at [775, 576] on div "[PERSON_NAME] Summary Timeline Messaging Details Customer Info Basic Info Opt S…" at bounding box center [784, 371] width 1568 height 743
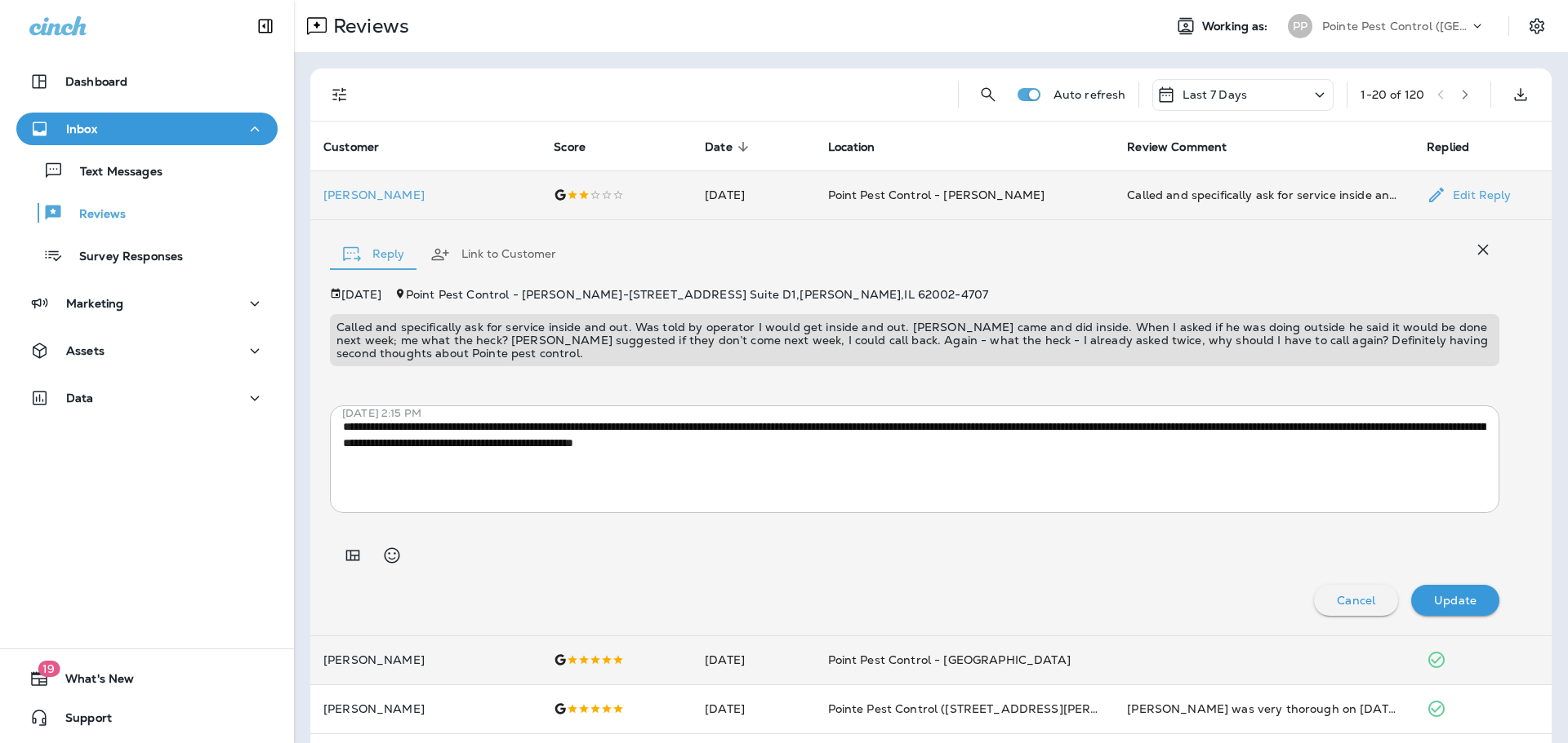
click at [1486, 254] on icon "button" at bounding box center [1482, 249] width 19 height 19
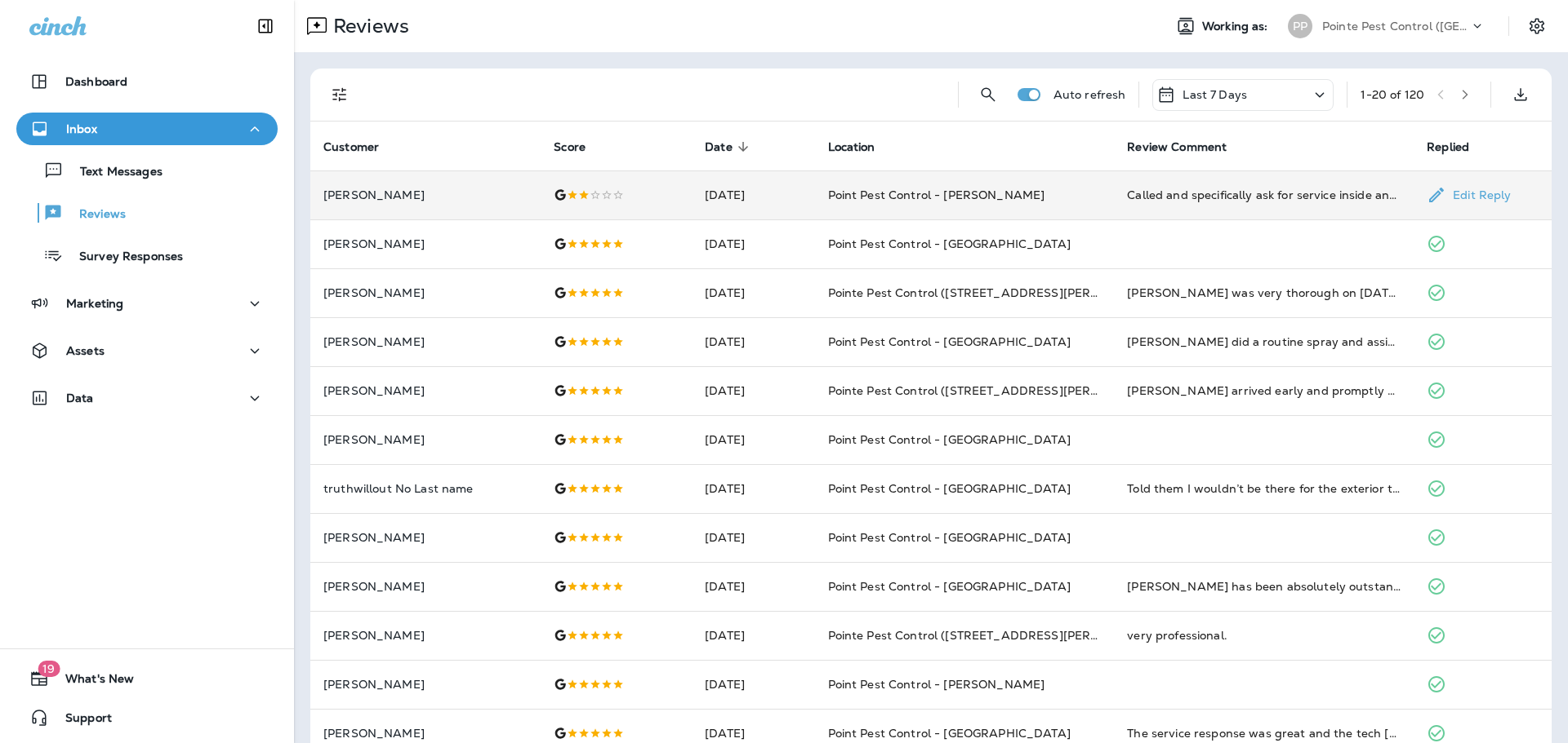
click at [783, 175] on td "[DATE]" at bounding box center [752, 196] width 123 height 49
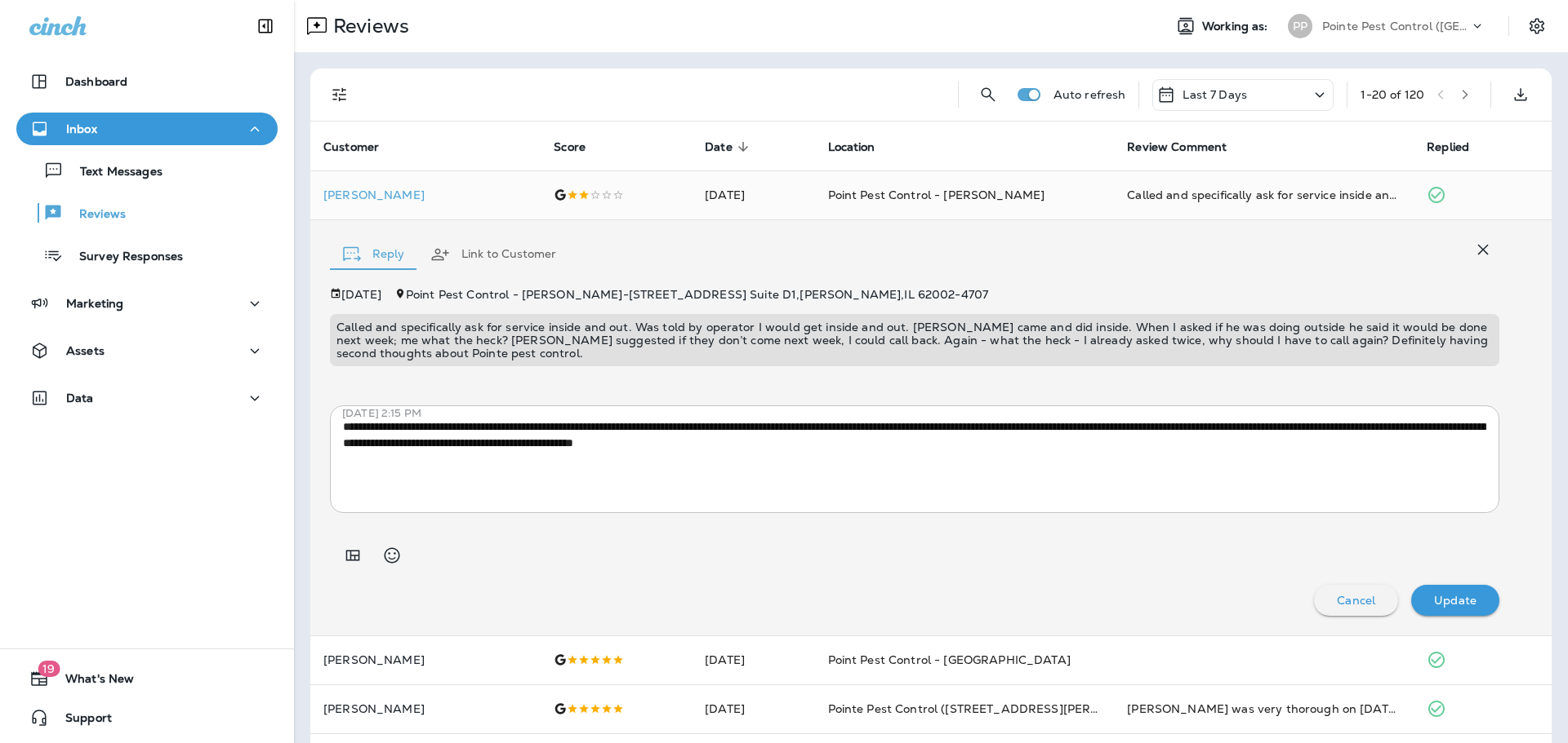
click at [1050, 431] on textarea "**********" at bounding box center [915, 459] width 1143 height 82
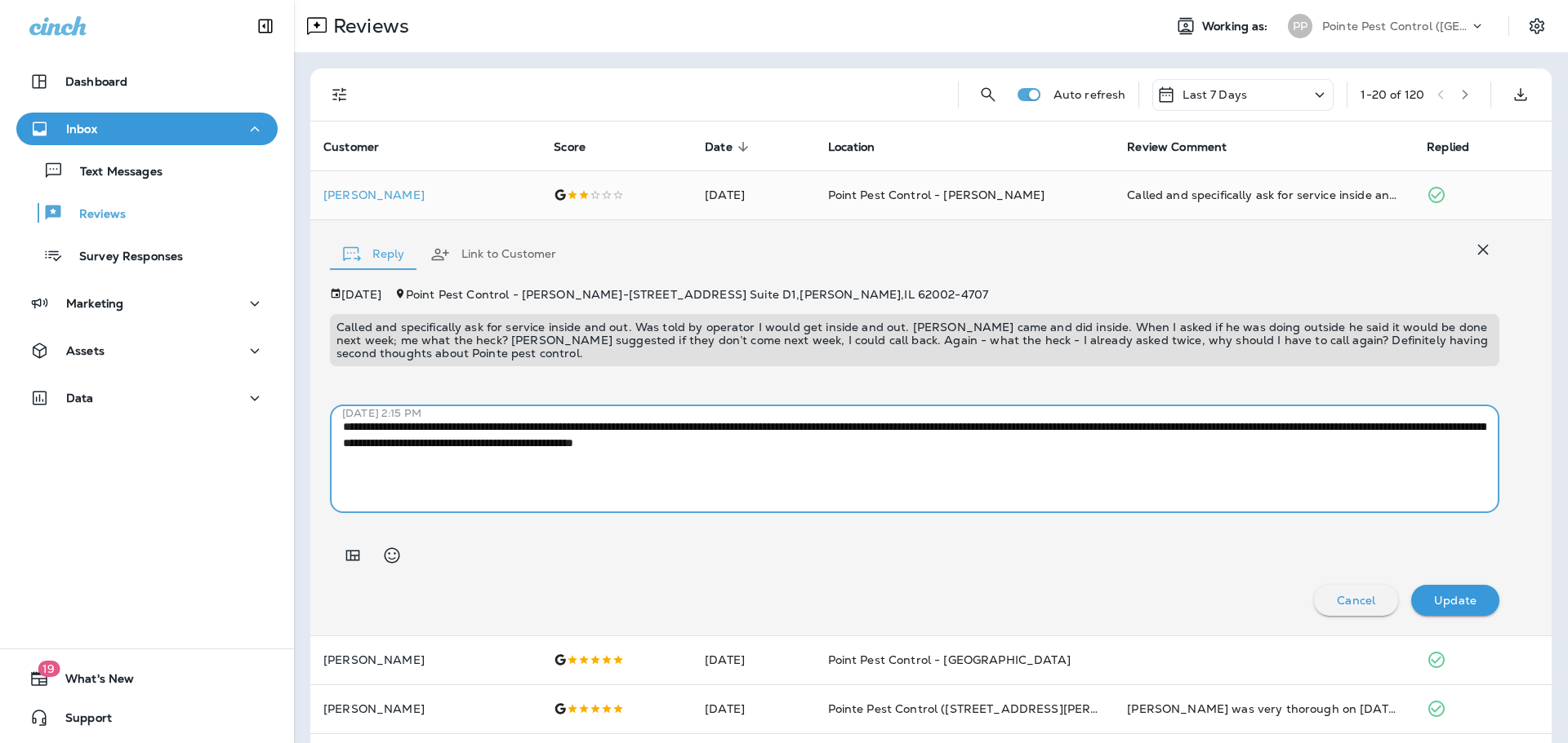
click at [1050, 431] on textarea "**********" at bounding box center [915, 459] width 1143 height 82
paste textarea "**********"
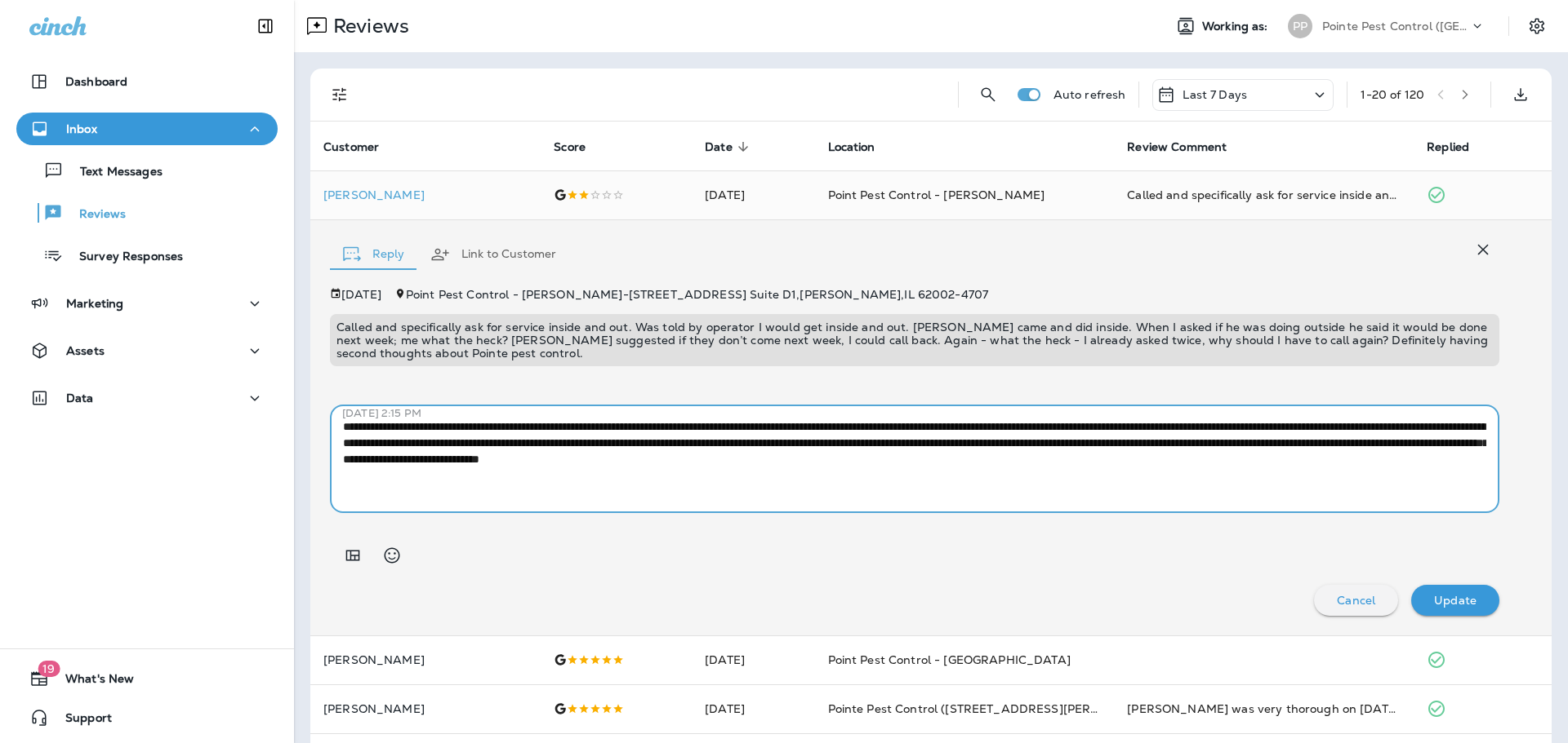
drag, startPoint x: 952, startPoint y: 446, endPoint x: 511, endPoint y: 435, distance: 441.1
click at [511, 435] on textarea "**********" at bounding box center [915, 459] width 1143 height 82
click at [574, 443] on textarea "**********" at bounding box center [915, 459] width 1143 height 82
drag, startPoint x: 952, startPoint y: 446, endPoint x: 584, endPoint y: 443, distance: 368.0
click at [584, 443] on textarea "**********" at bounding box center [915, 459] width 1143 height 82
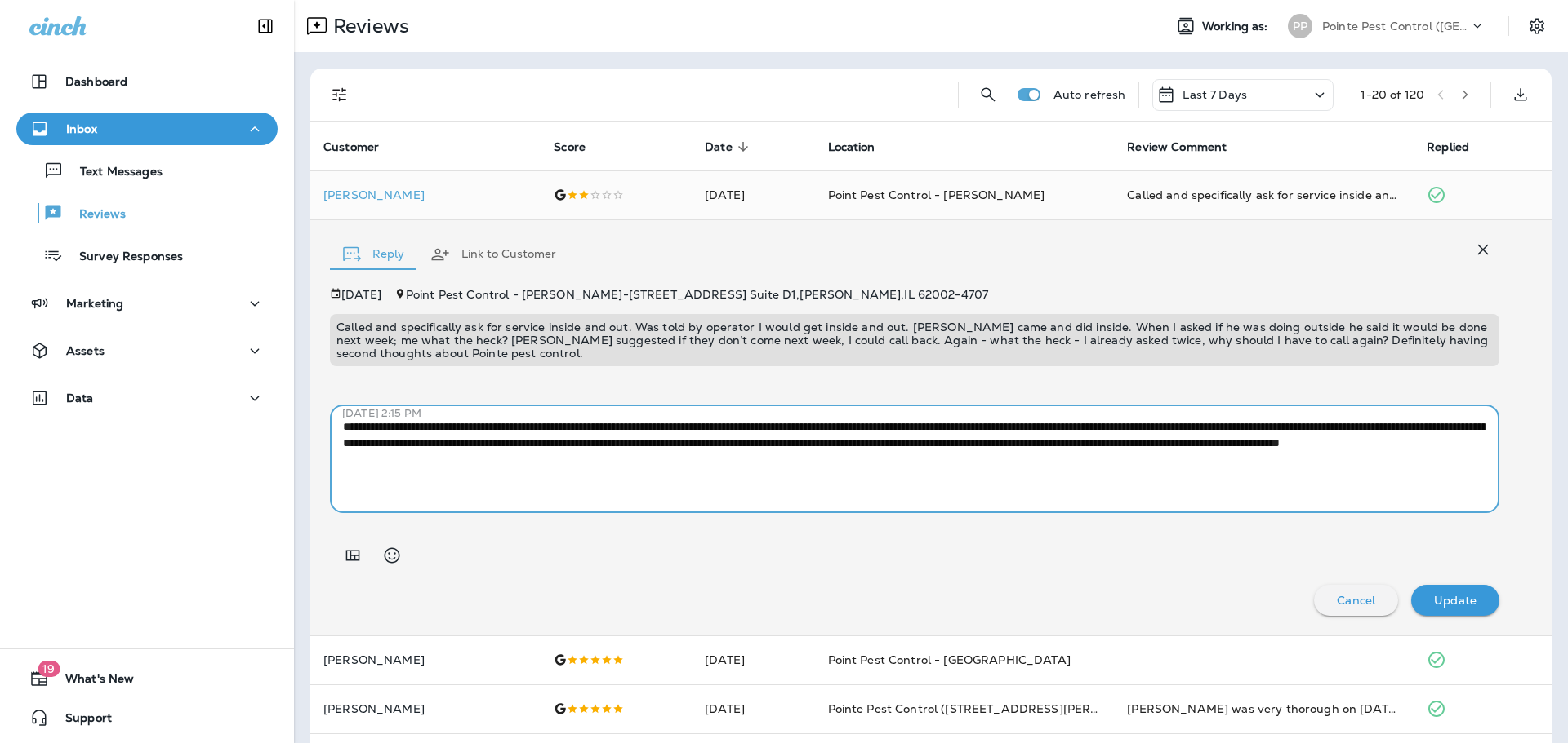
click at [675, 442] on textarea "**********" at bounding box center [915, 459] width 1143 height 82
click at [948, 460] on textarea "**********" at bounding box center [915, 459] width 1143 height 82
drag, startPoint x: 1155, startPoint y: 434, endPoint x: 1126, endPoint y: 422, distance: 31.4
click at [1126, 422] on textarea "**********" at bounding box center [915, 459] width 1143 height 82
paste textarea
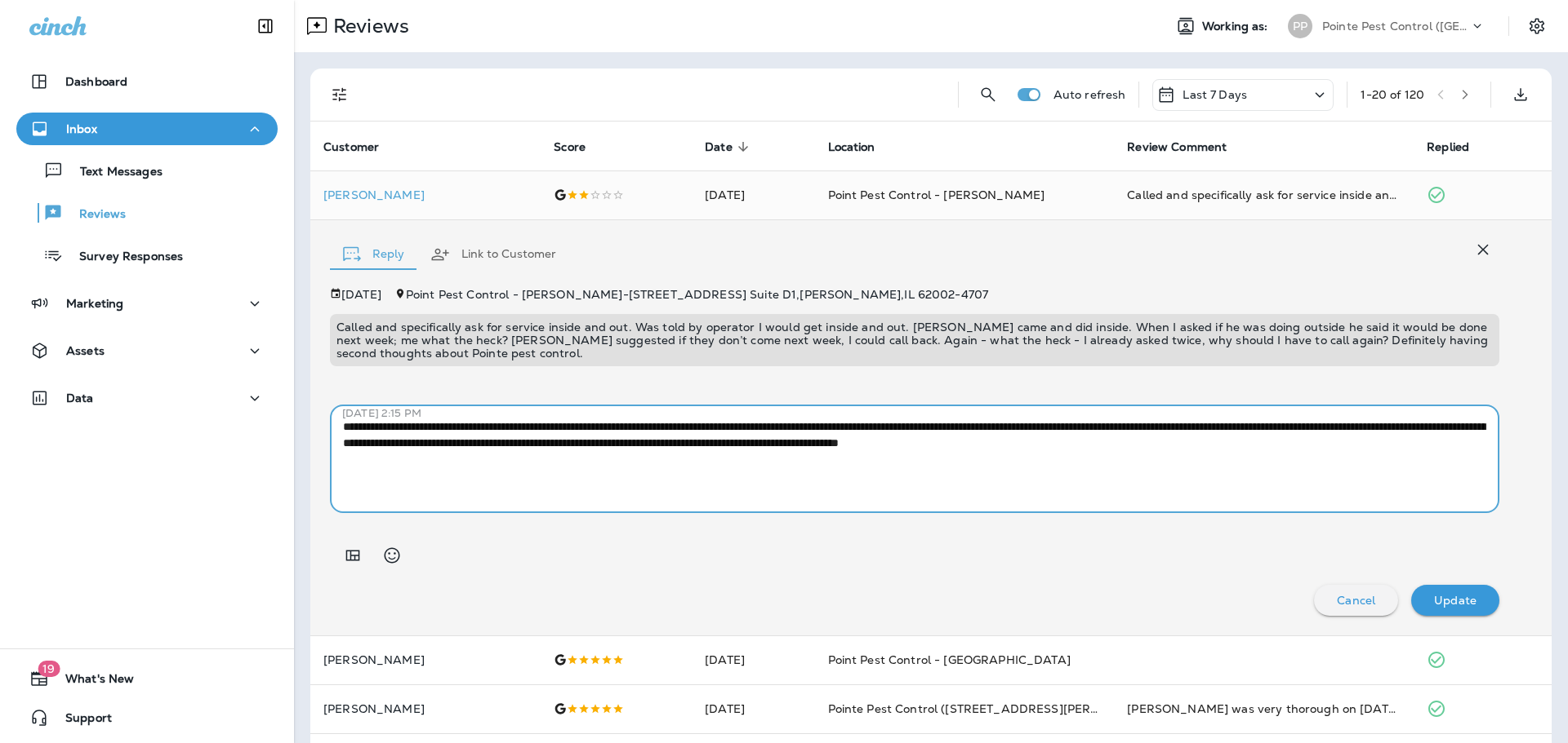
drag, startPoint x: 609, startPoint y: 445, endPoint x: 1011, endPoint y: 446, distance: 402.0
click at [1011, 446] on textarea "**********" at bounding box center [915, 459] width 1143 height 82
click at [534, 459] on textarea "**********" at bounding box center [915, 459] width 1143 height 82
drag, startPoint x: 1410, startPoint y: 445, endPoint x: 1213, endPoint y: 449, distance: 197.0
click at [1213, 449] on textarea "**********" at bounding box center [915, 459] width 1143 height 82
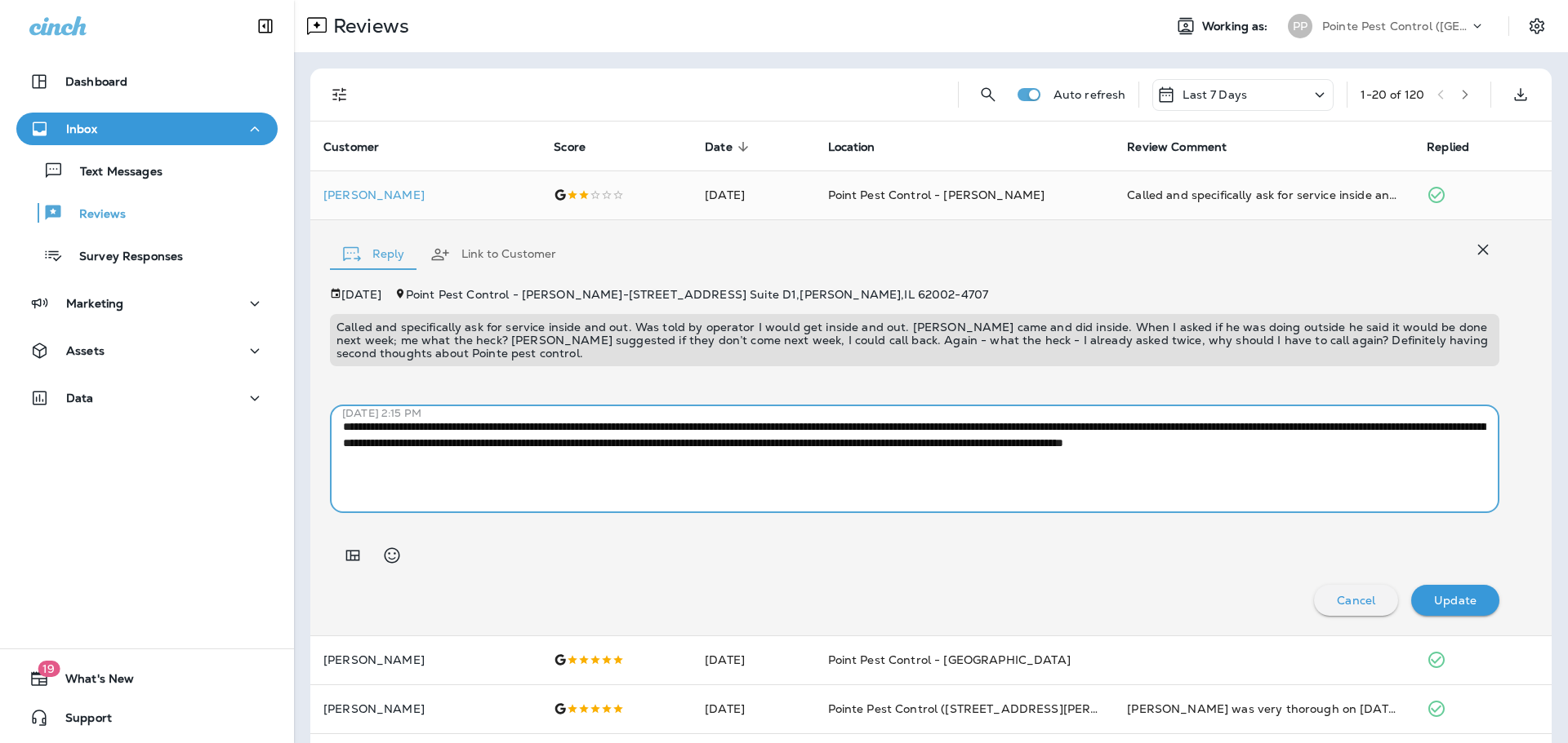
click at [876, 450] on textarea "**********" at bounding box center [915, 459] width 1143 height 82
drag, startPoint x: 1118, startPoint y: 430, endPoint x: 1117, endPoint y: 460, distance: 30.0
click at [1118, 430] on textarea "**********" at bounding box center [915, 459] width 1143 height 82
type textarea "**********"
click at [1471, 608] on div "Update" at bounding box center [1455, 600] width 62 height 21
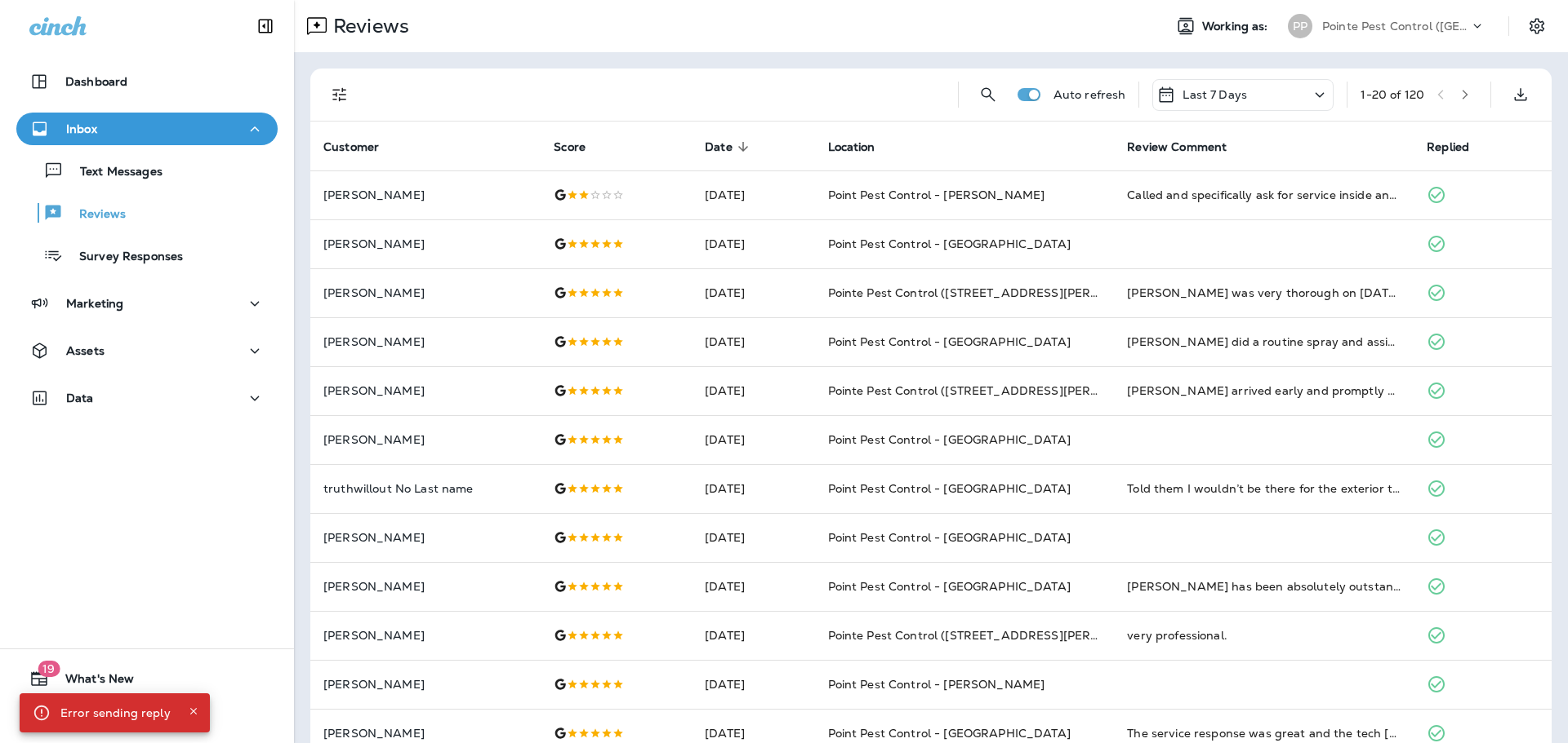
click at [193, 712] on icon "Close" at bounding box center [193, 711] width 11 height 11
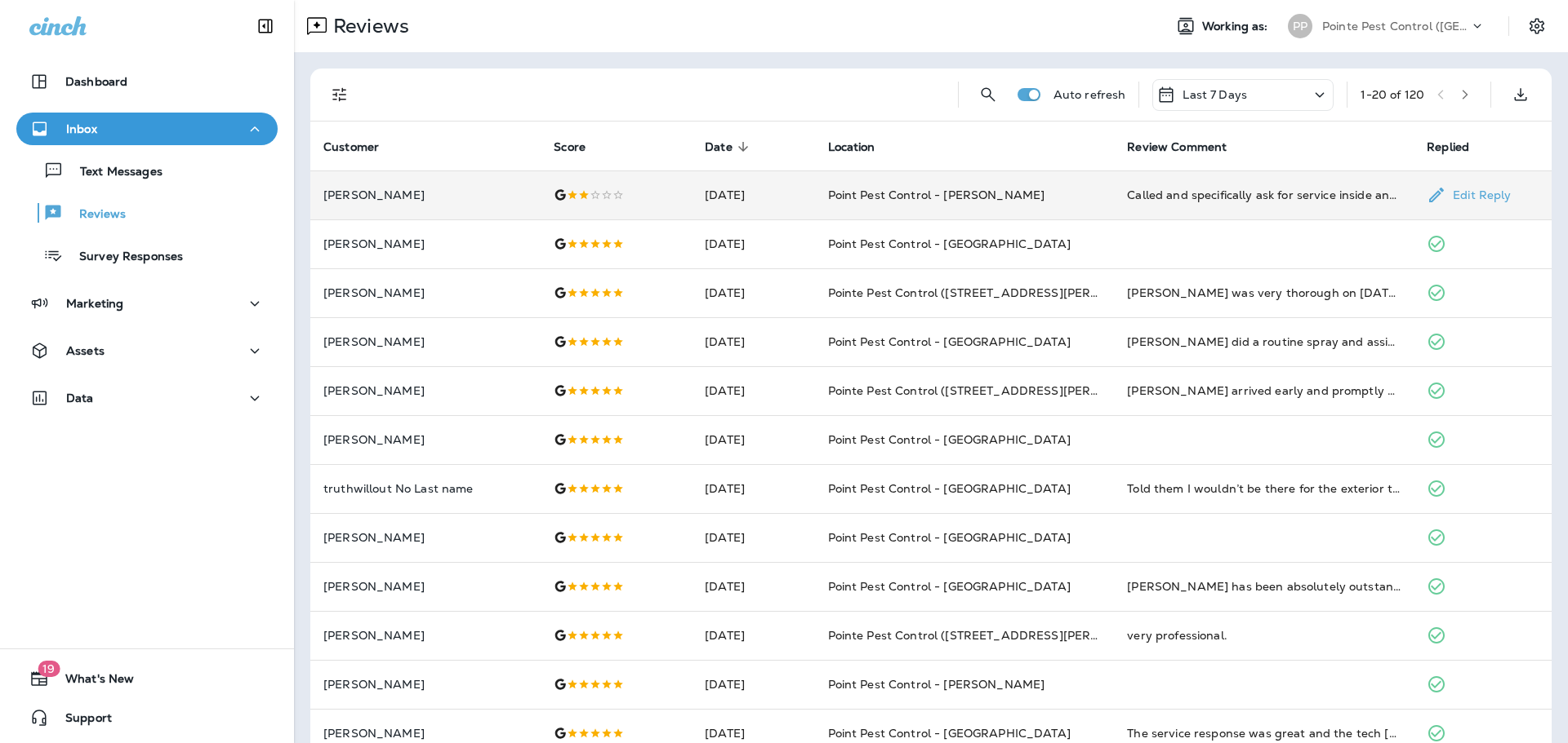
click at [1115, 191] on td "Point Pest Control - [PERSON_NAME]" at bounding box center [965, 196] width 300 height 49
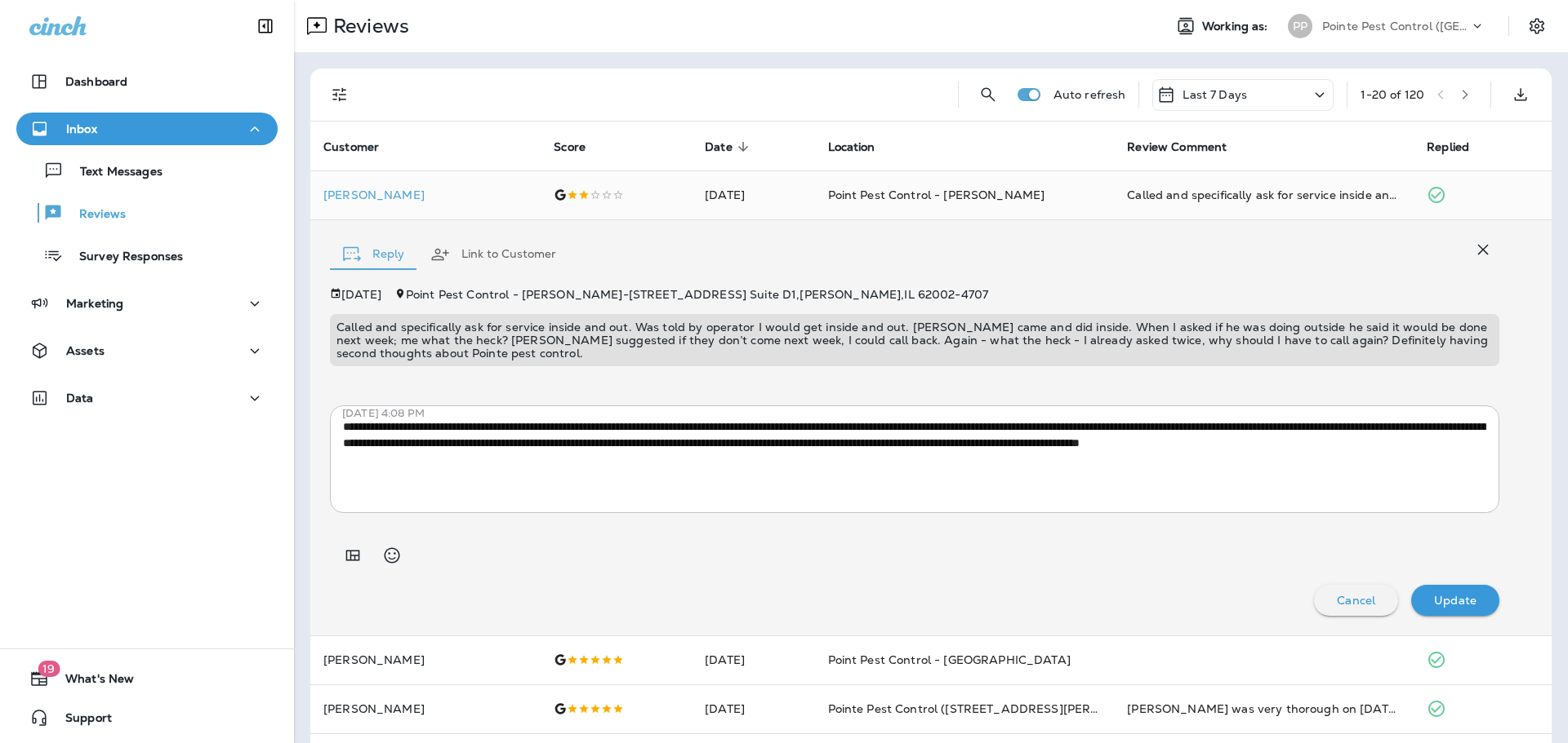
click at [1492, 249] on icon "button" at bounding box center [1482, 249] width 19 height 19
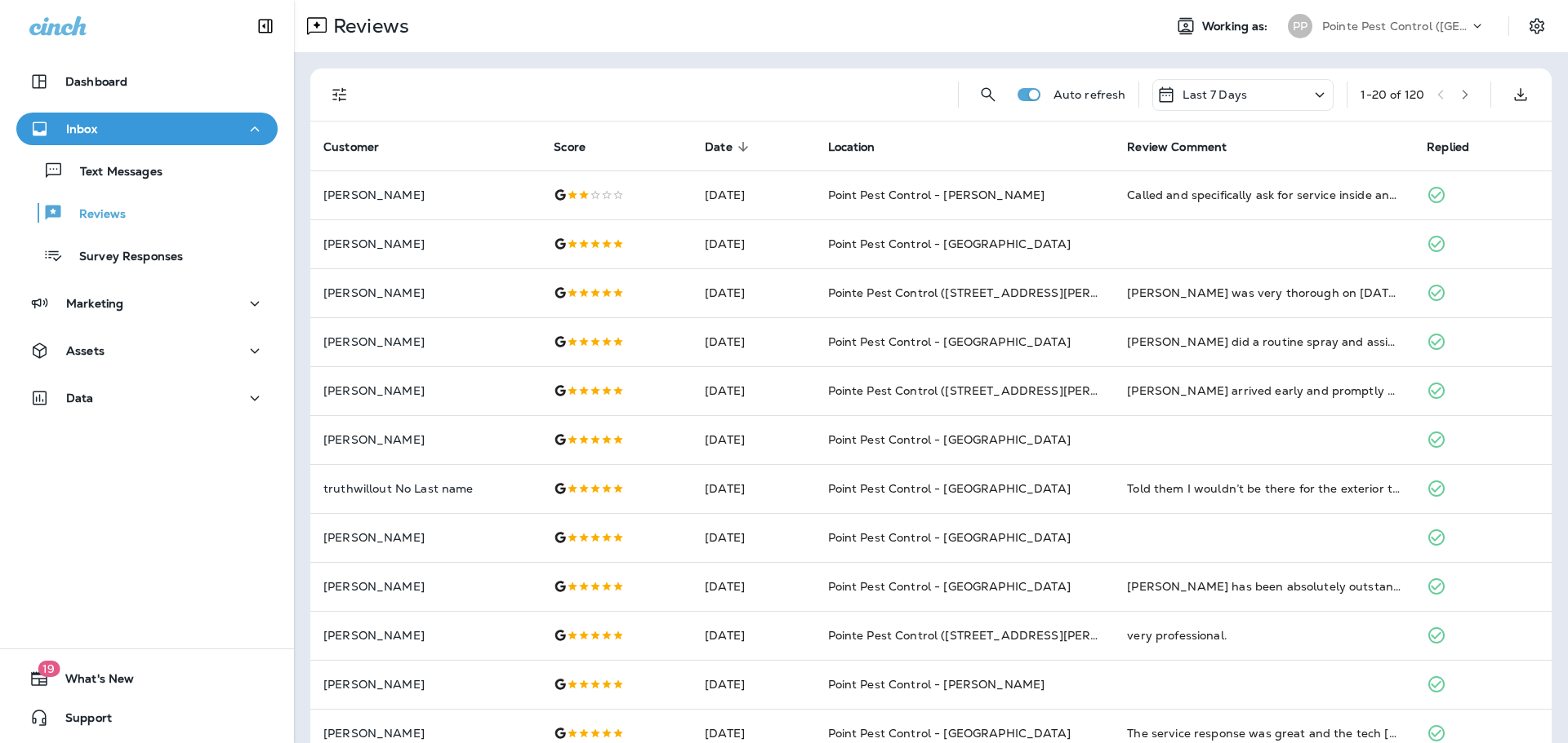
click at [1379, 11] on div "PP Pointe Pest Control ([GEOGRAPHIC_DATA])" at bounding box center [1386, 26] width 217 height 33
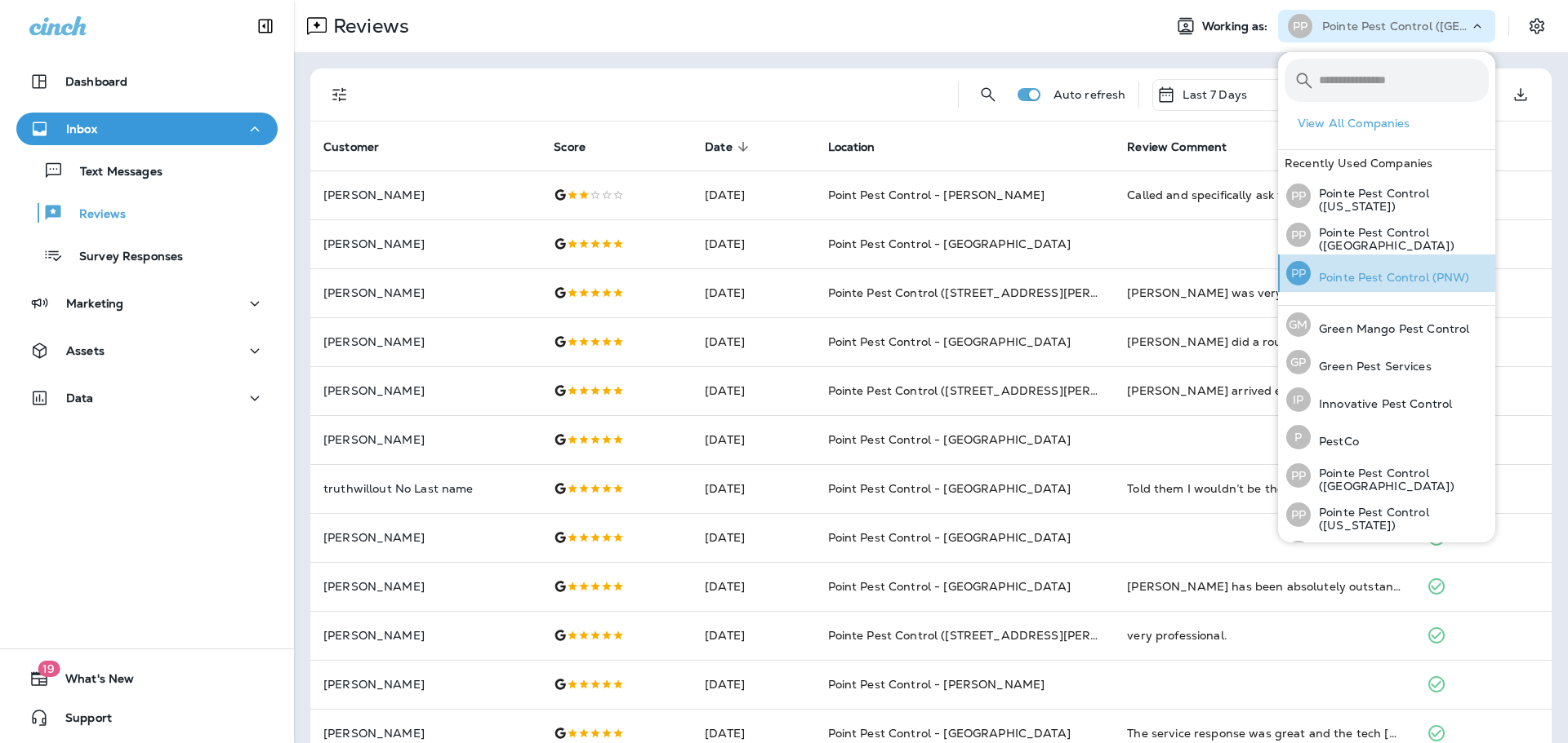
click at [1404, 272] on p "Pointe Pest Control (PNW)" at bounding box center [1390, 277] width 160 height 13
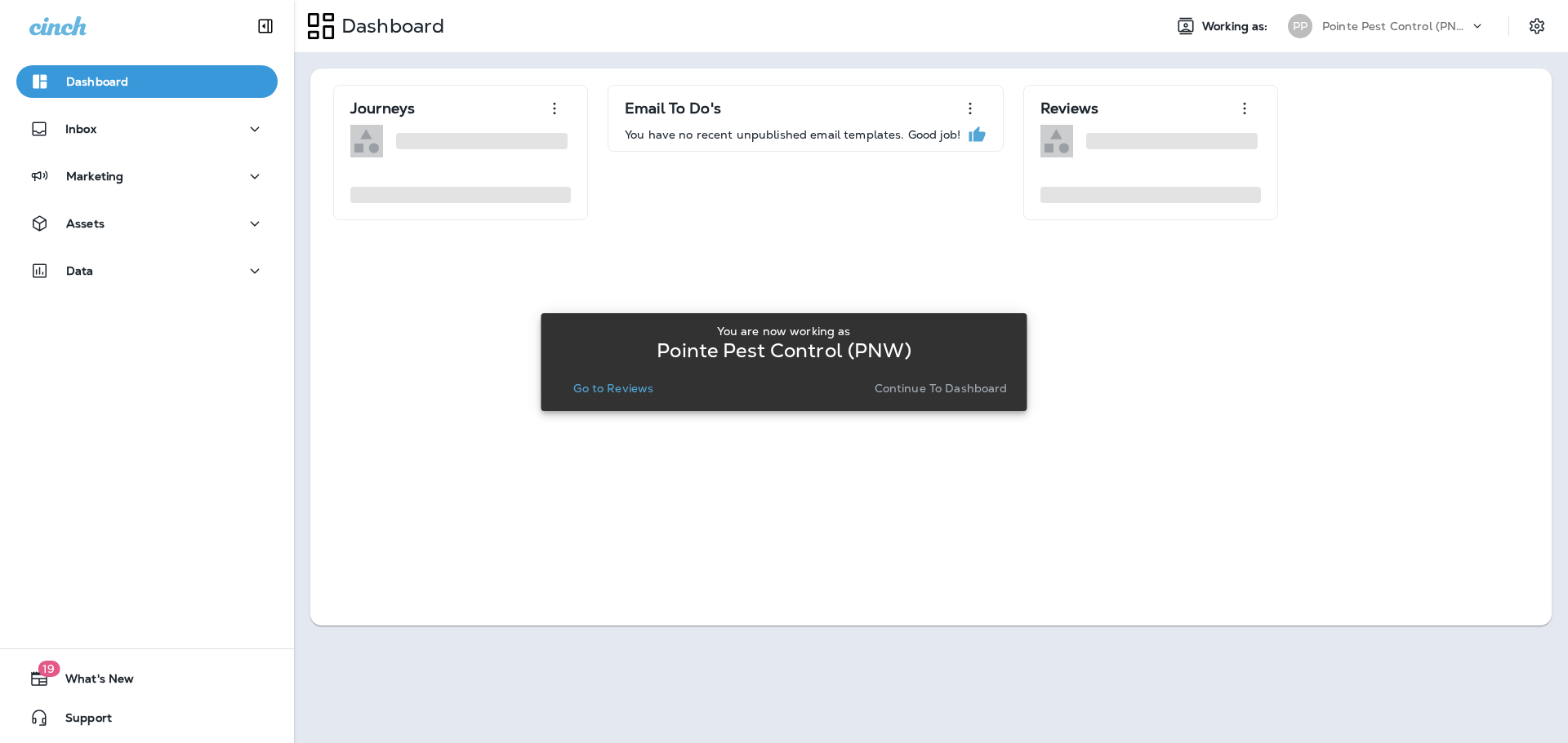
click at [608, 399] on button "Go to Reviews" at bounding box center [614, 389] width 93 height 23
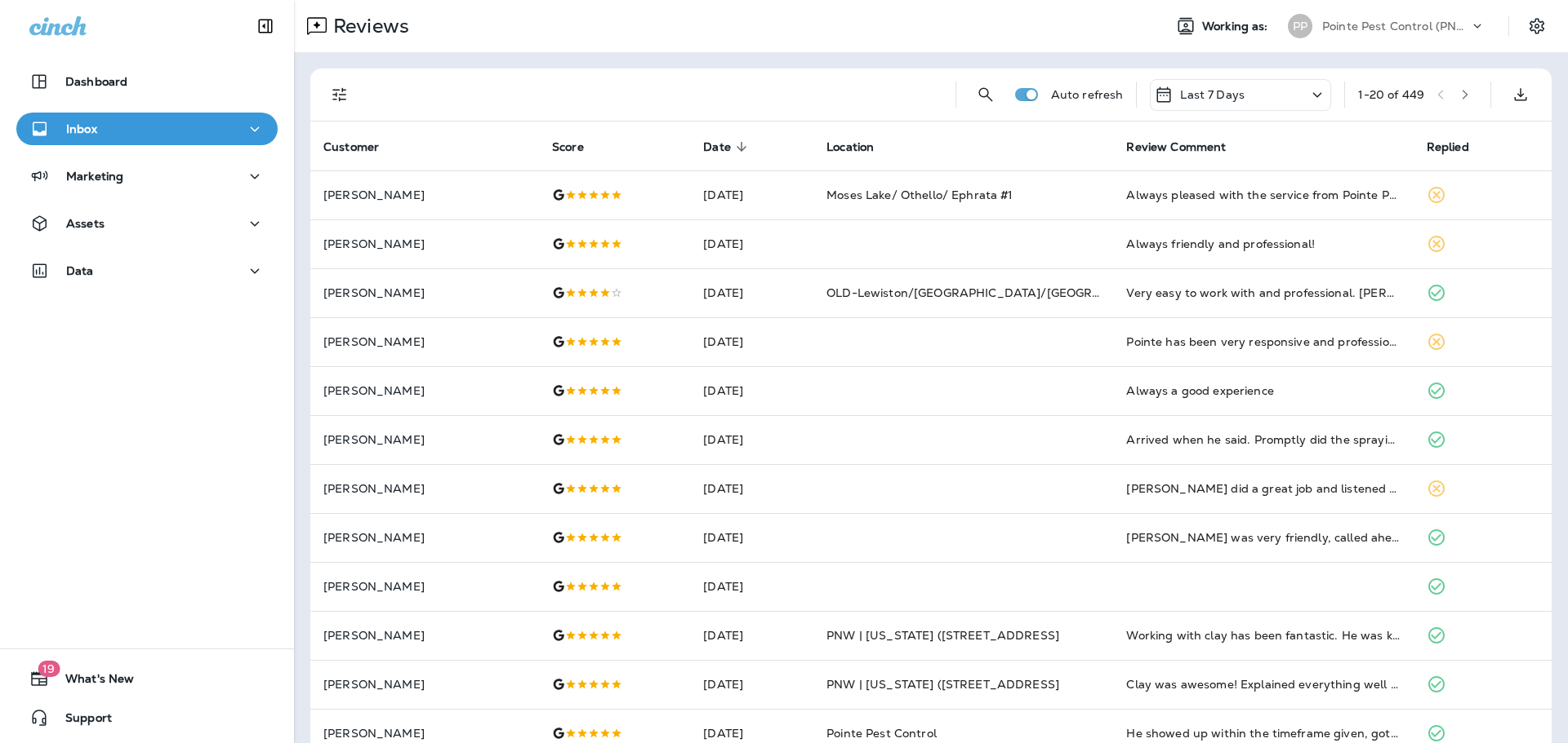
drag, startPoint x: 329, startPoint y: 97, endPoint x: 338, endPoint y: 108, distance: 14.2
click at [330, 97] on icon "Filters" at bounding box center [340, 94] width 19 height 19
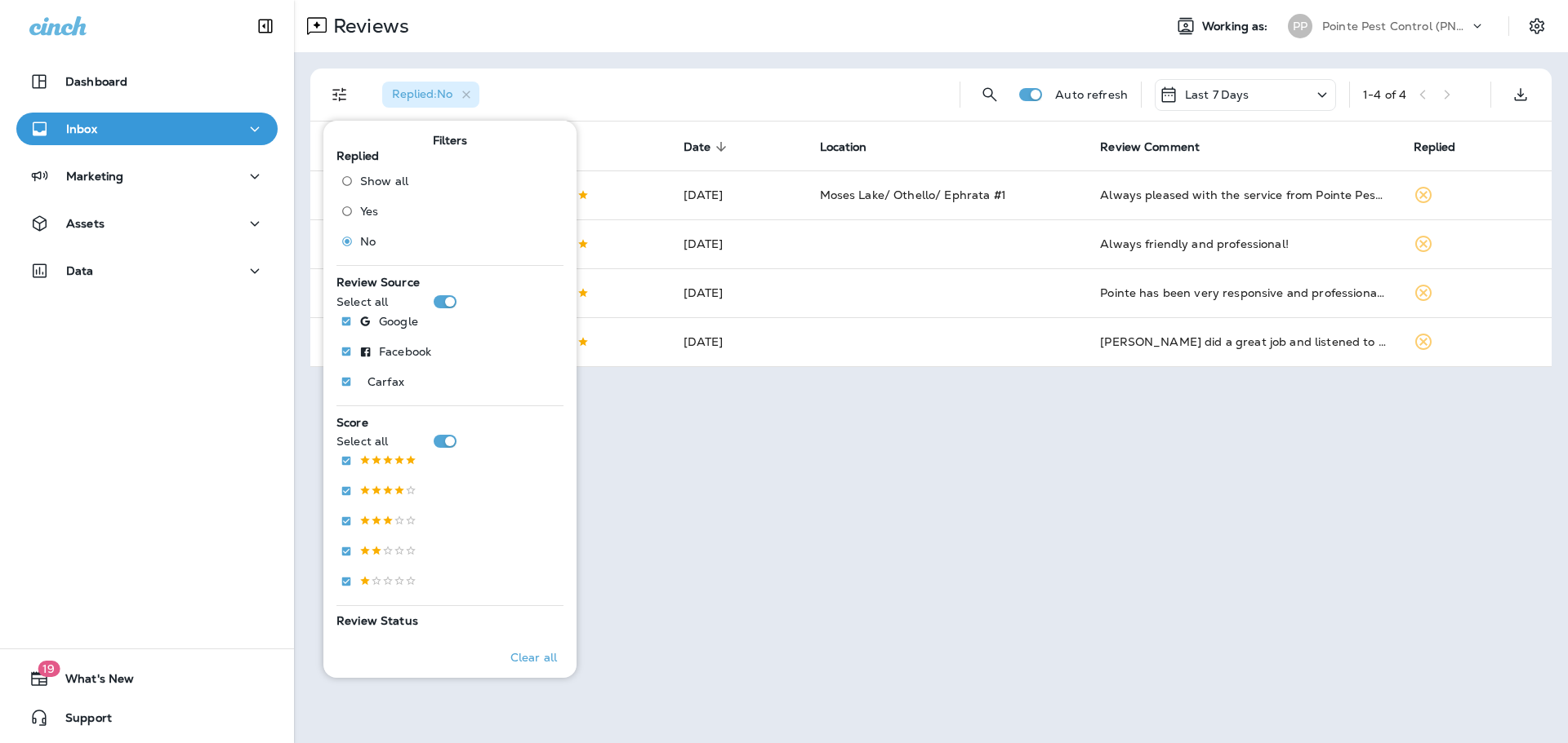
click at [778, 14] on div "Reviews" at bounding box center [721, 26] width 855 height 33
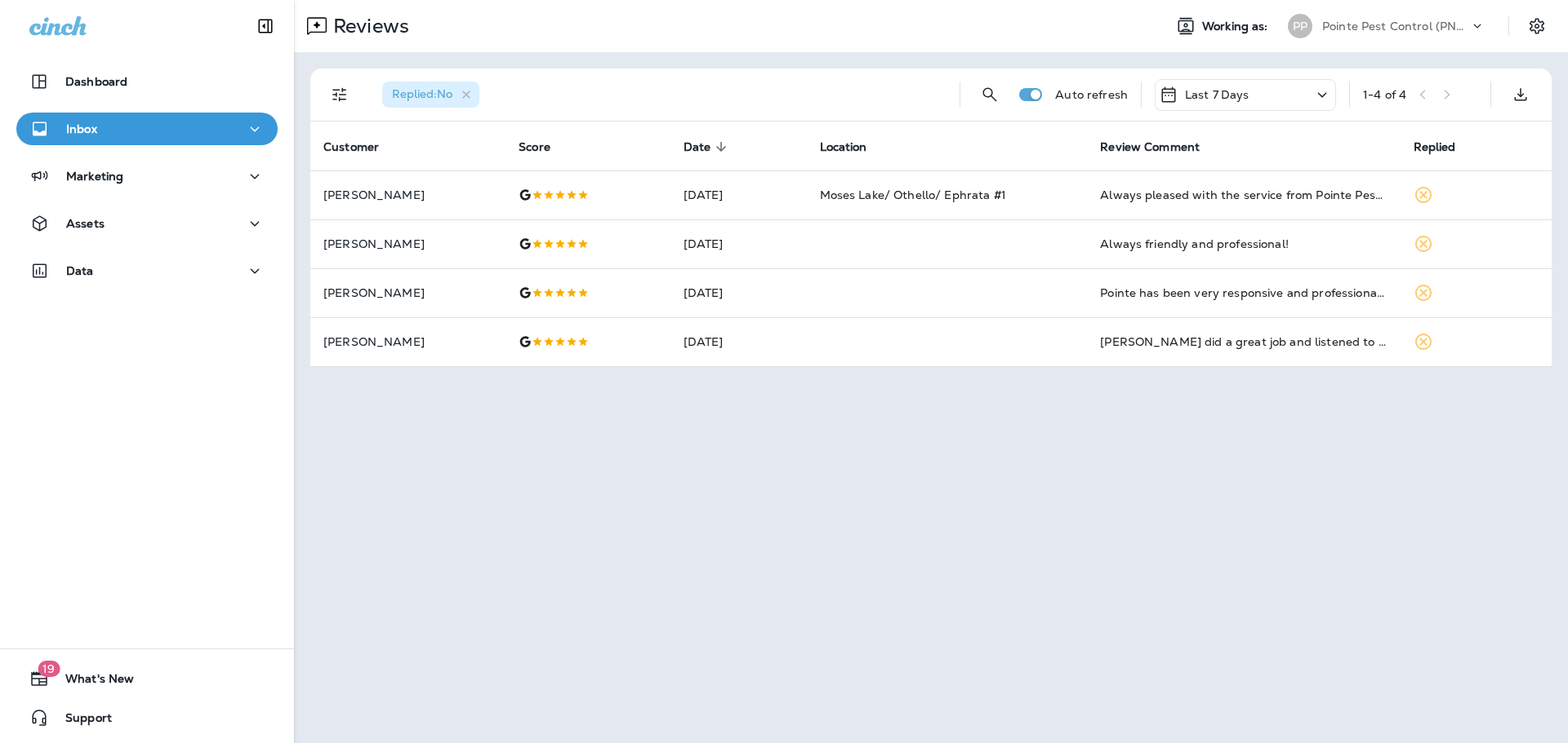
click at [1405, 26] on p "Pointe Pest Control (PNW)" at bounding box center [1395, 26] width 147 height 13
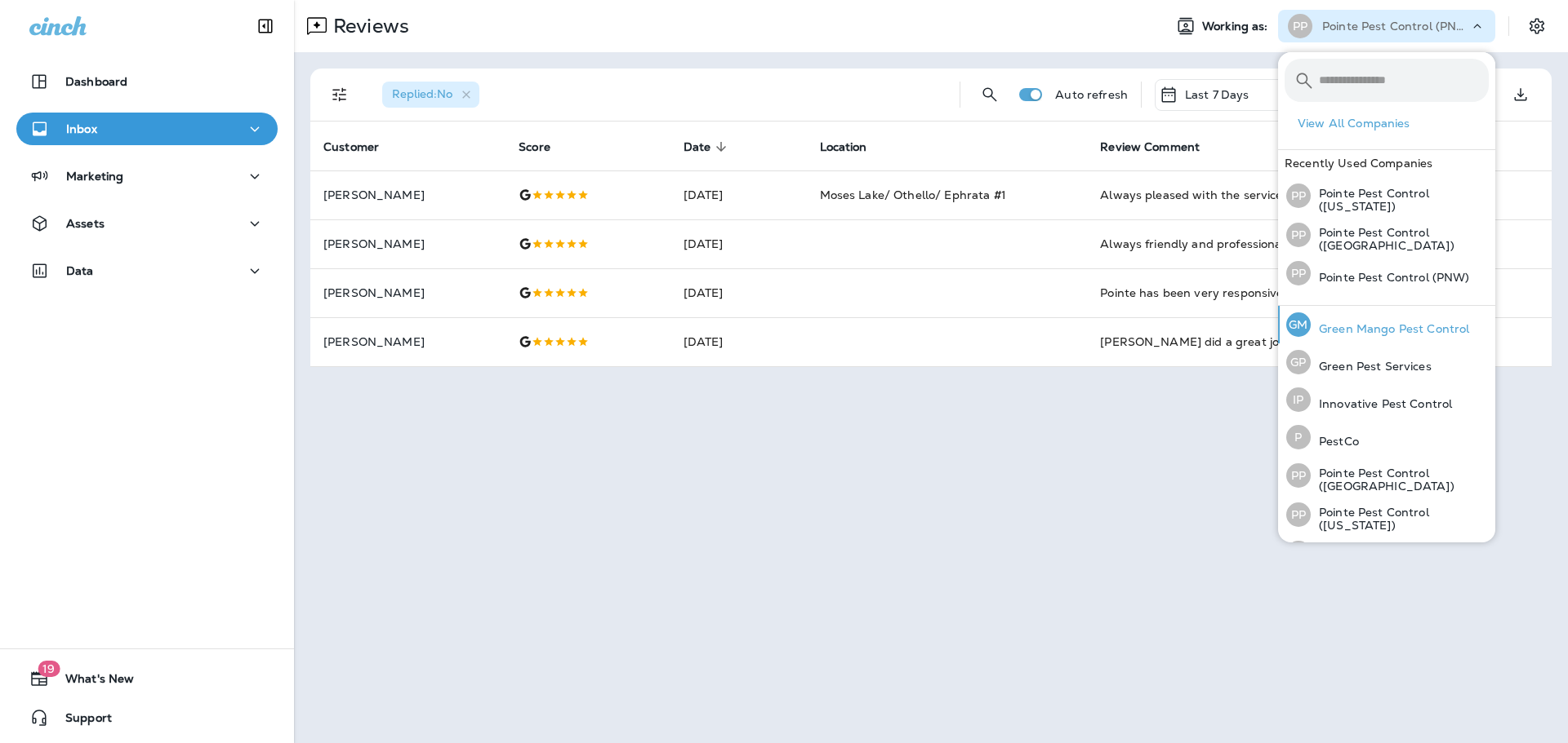
click at [1388, 331] on p "Green Mango Pest Control" at bounding box center [1390, 329] width 159 height 13
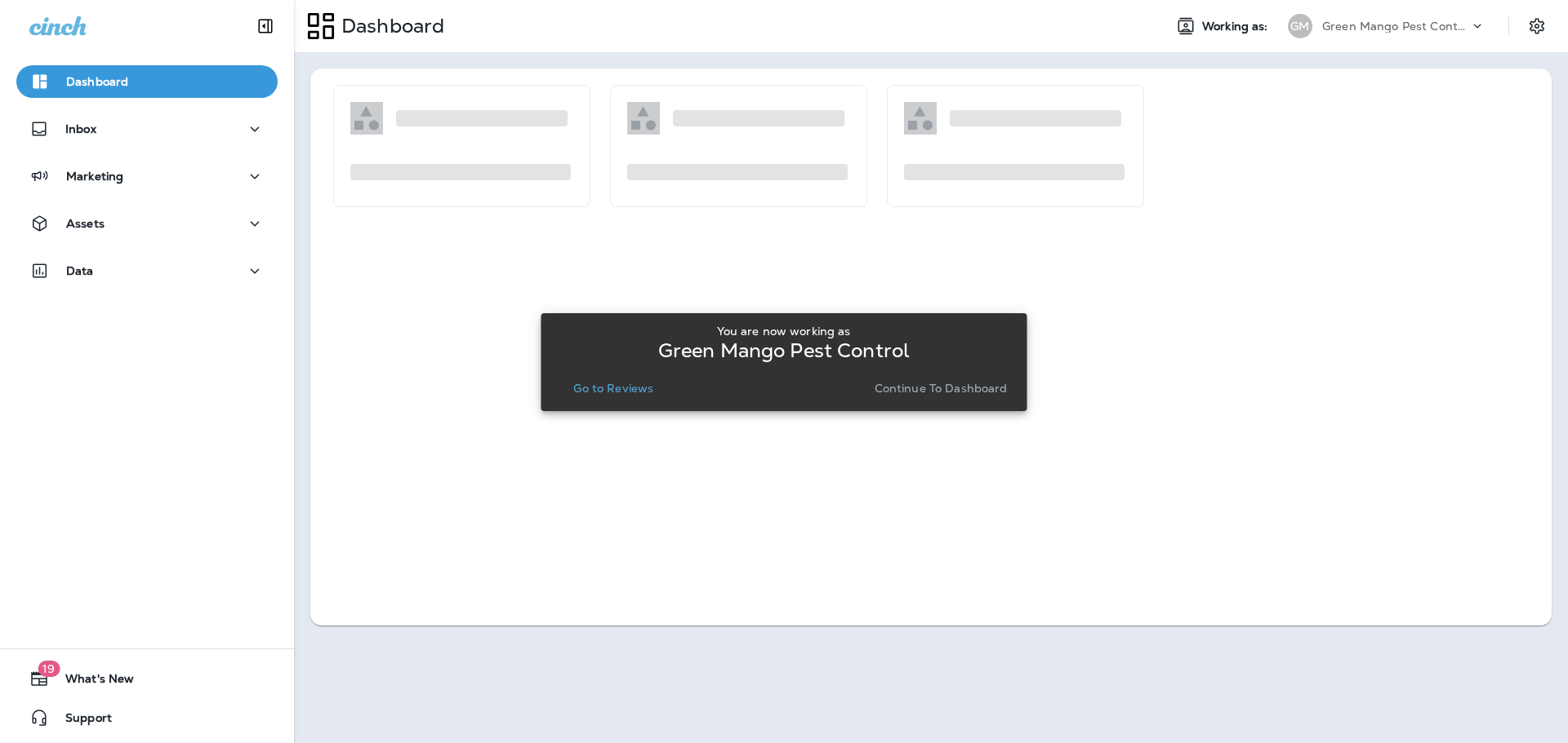
click at [614, 386] on p "Go to Reviews" at bounding box center [613, 388] width 80 height 13
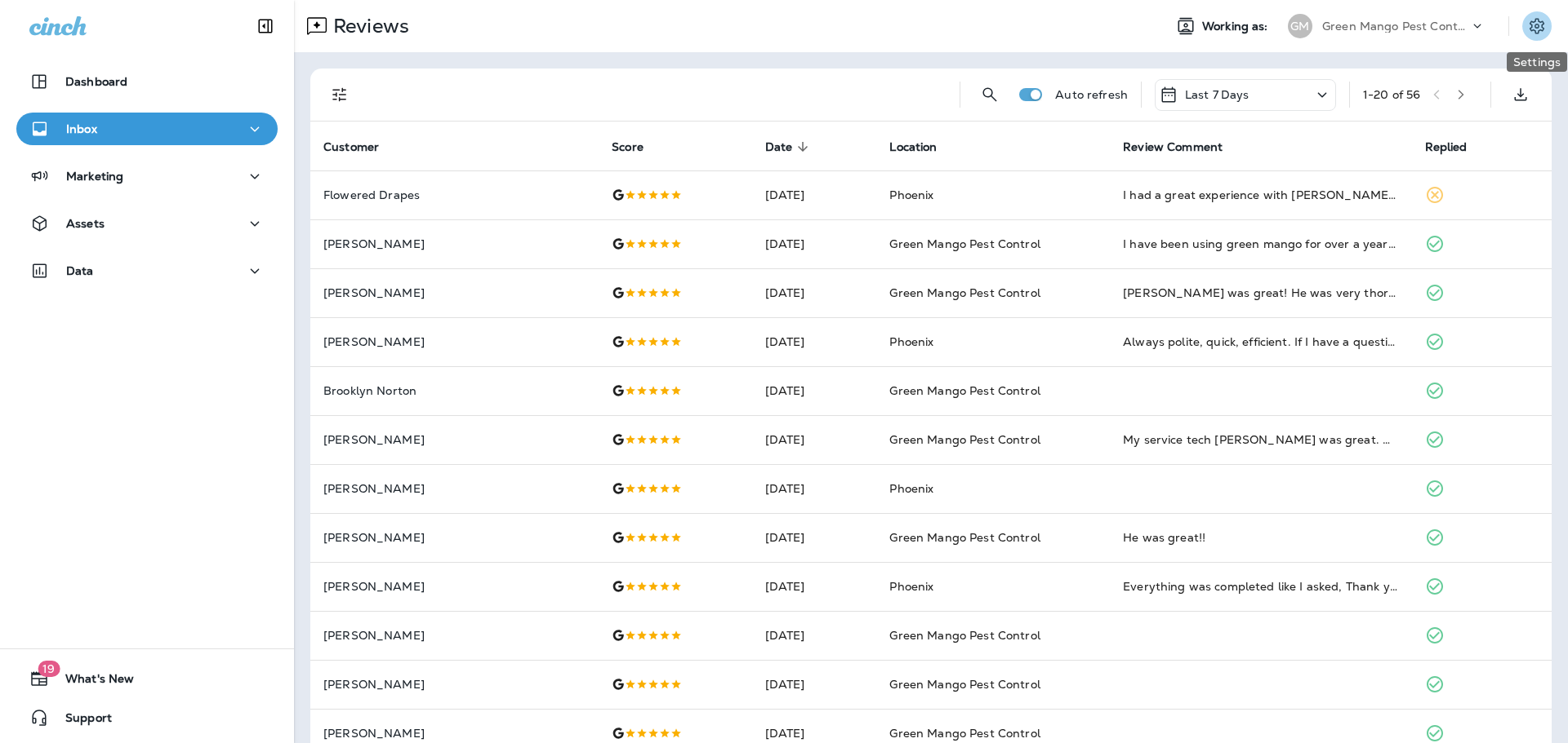
click at [1549, 24] on button "Settings" at bounding box center [1536, 26] width 29 height 29
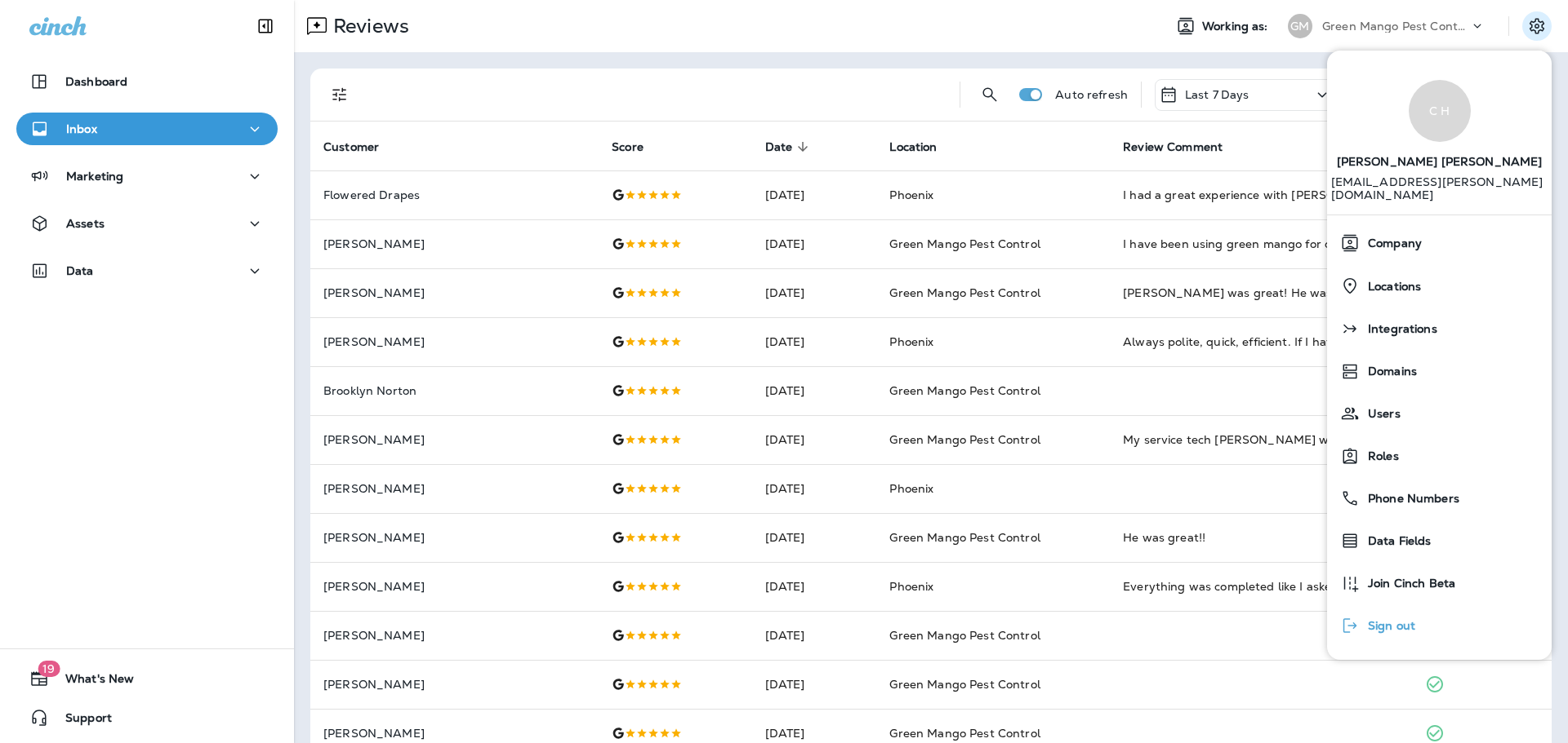
click at [1395, 620] on span "Sign out" at bounding box center [1387, 627] width 56 height 14
